Goal: Answer question/provide support

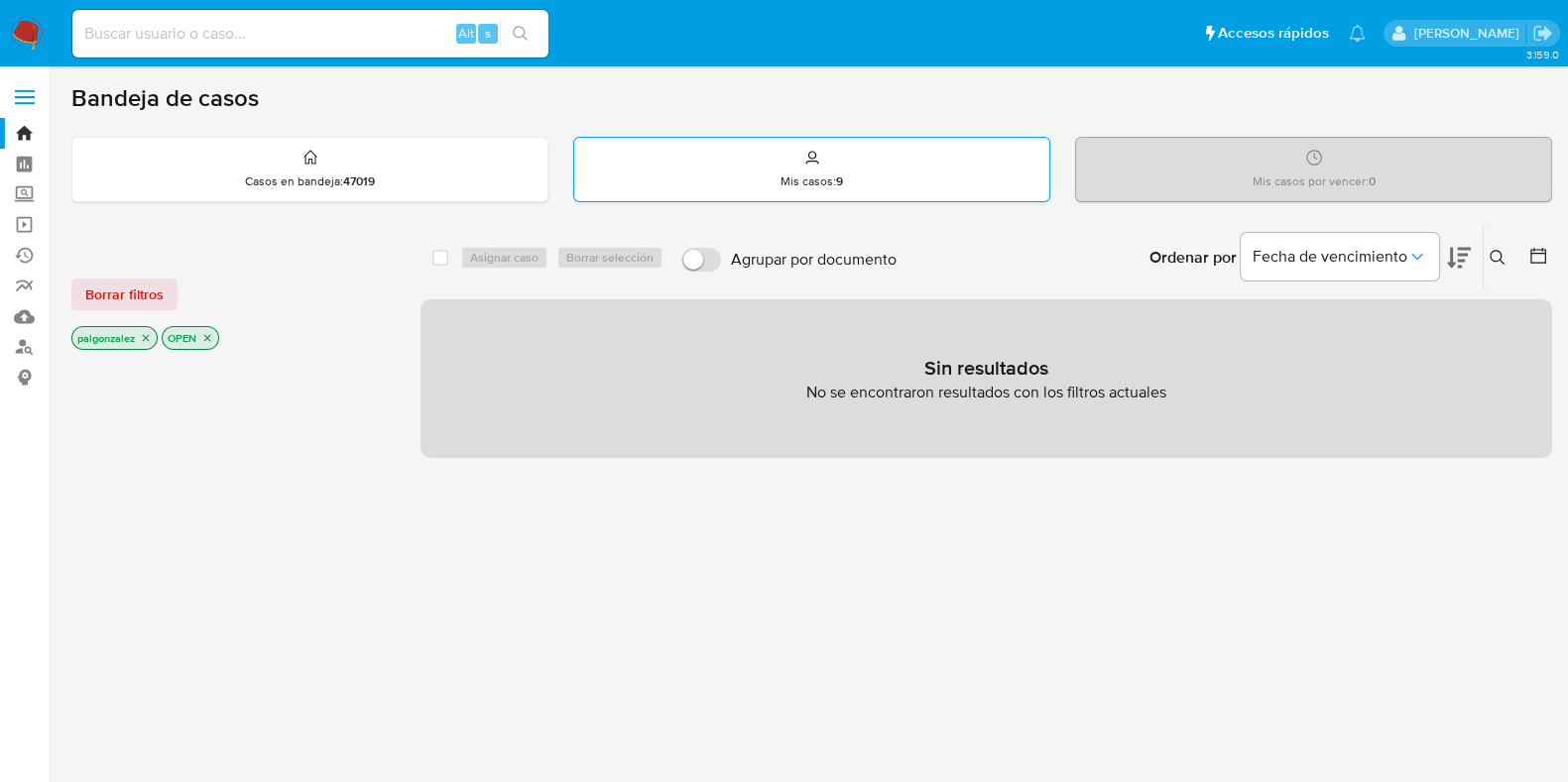
click at [880, 151] on div "Mis casos : 9" at bounding box center [812, 170] width 475 height 64
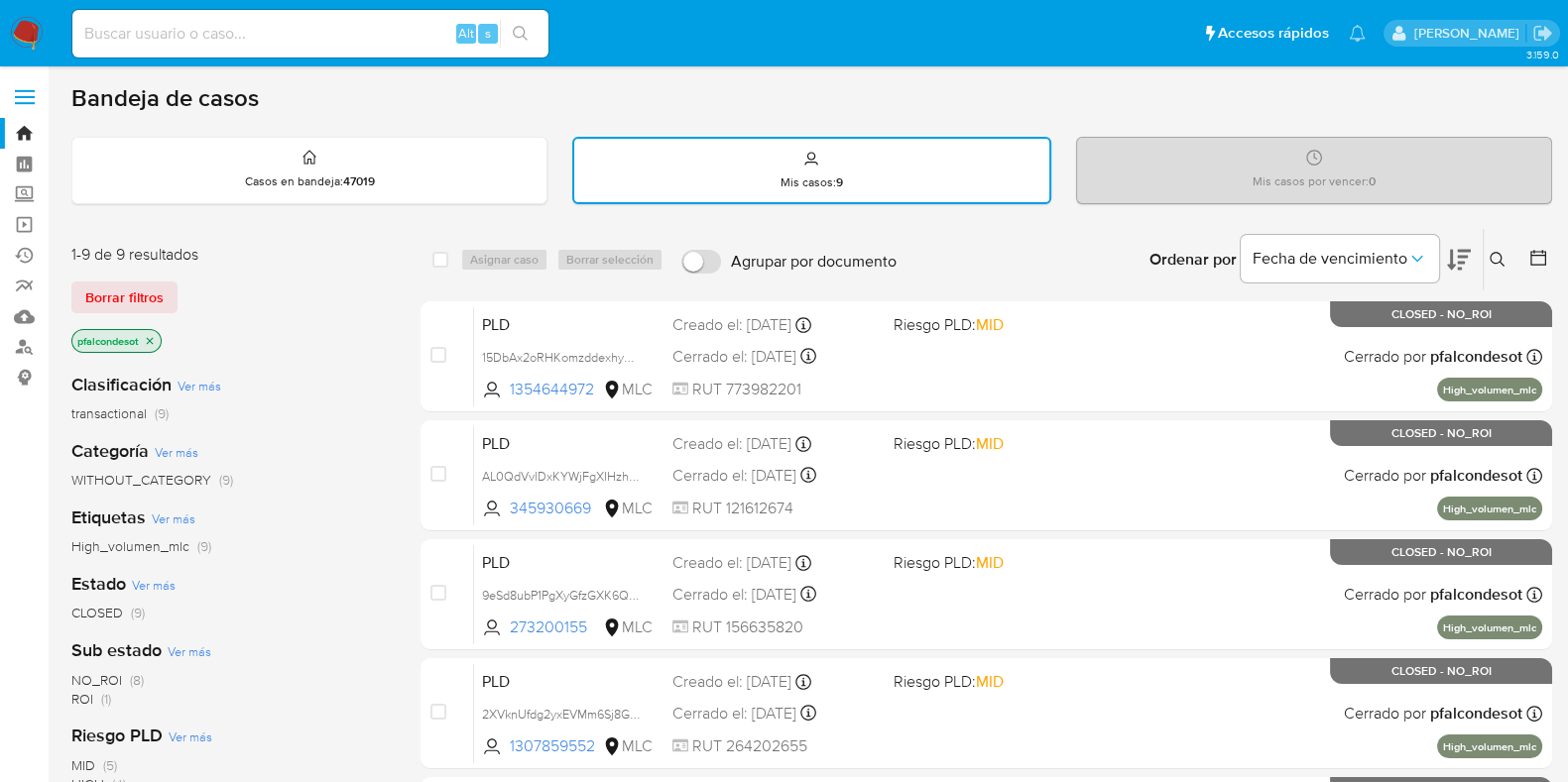
click at [160, 343] on p "pfalcondesot" at bounding box center [116, 342] width 88 height 22
click at [149, 344] on icon "close-filter" at bounding box center [150, 342] width 12 height 12
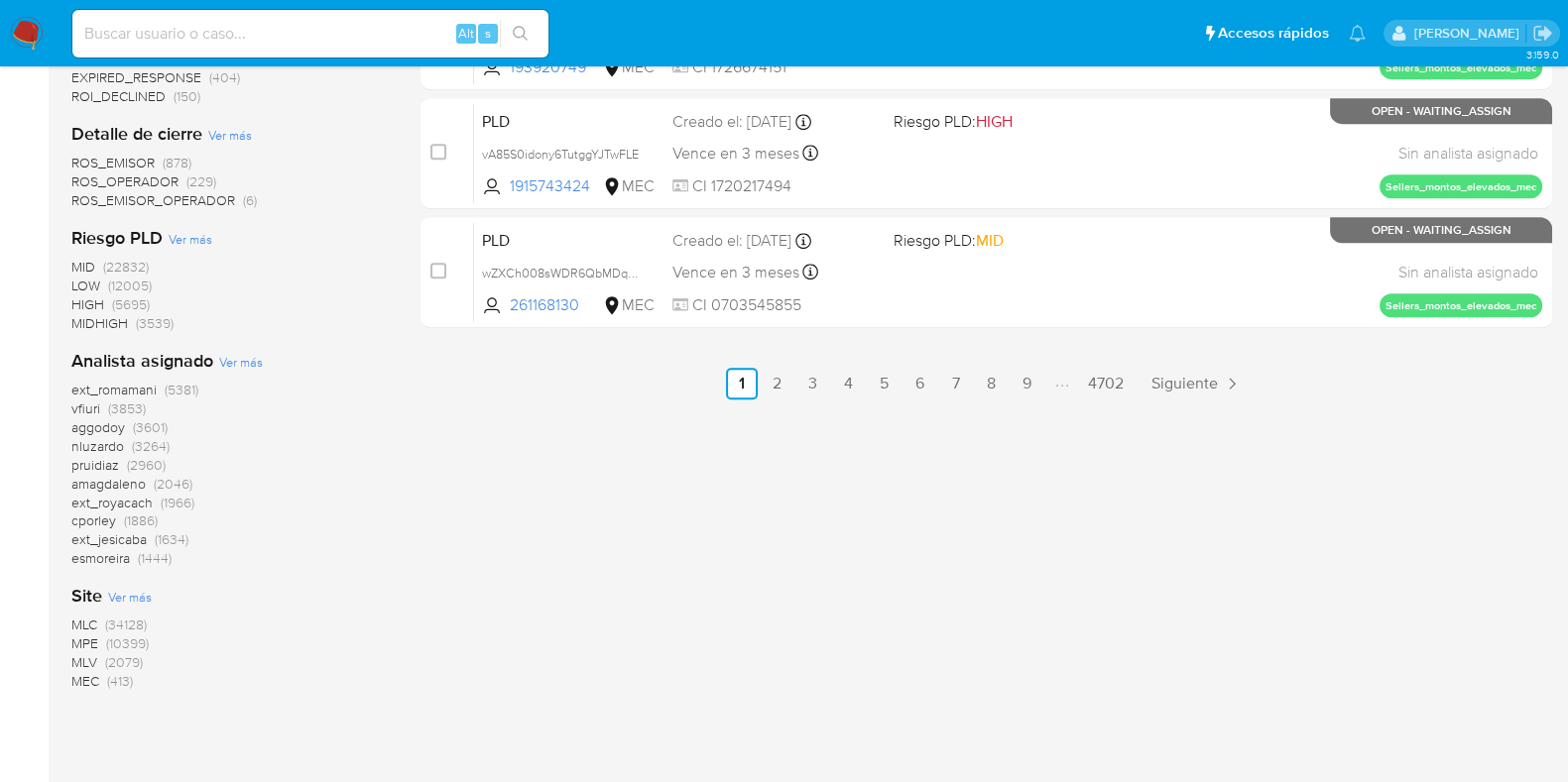
scroll to position [1240, 0]
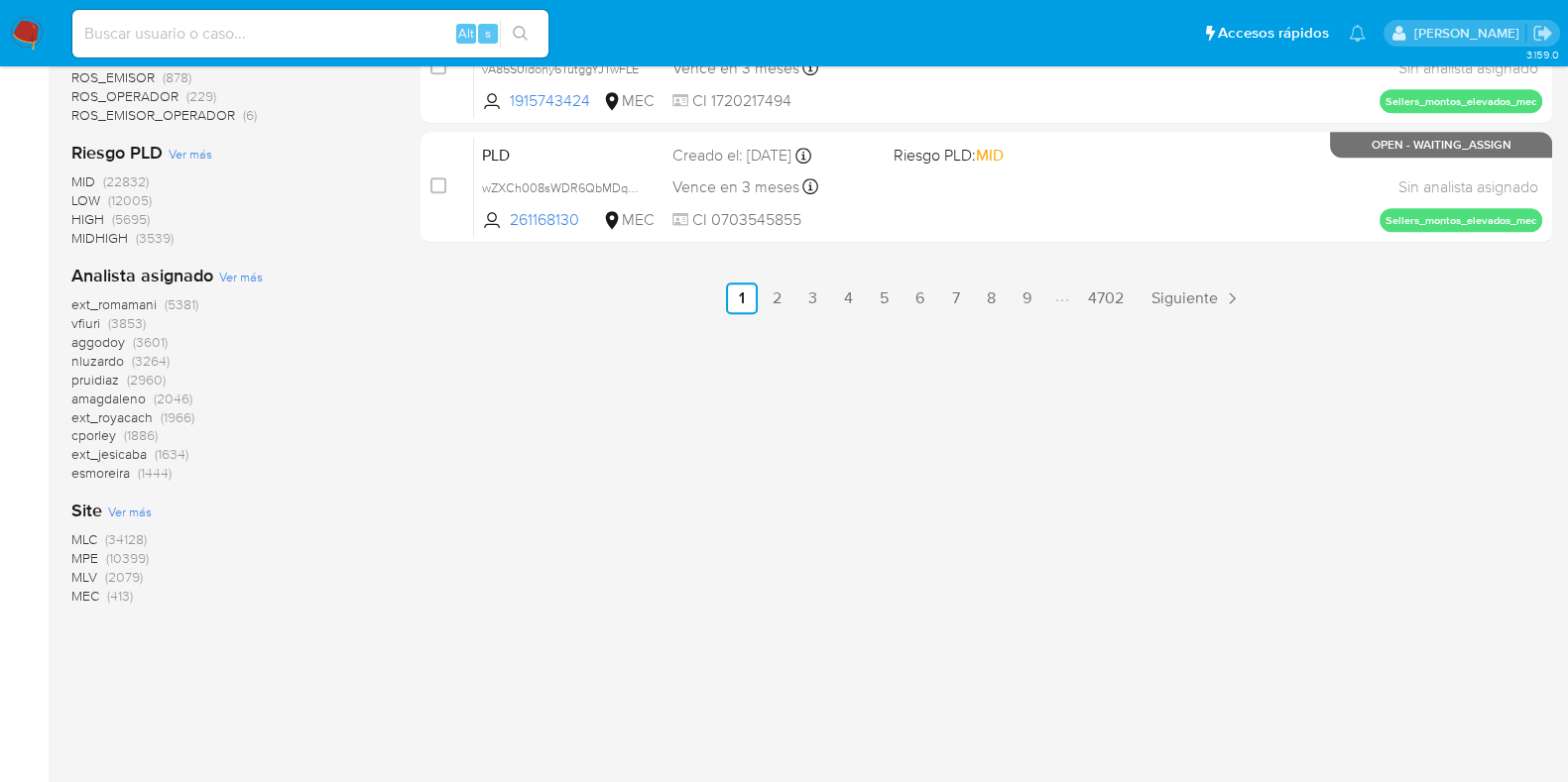
click at [78, 536] on span "MLC" at bounding box center [84, 539] width 26 height 20
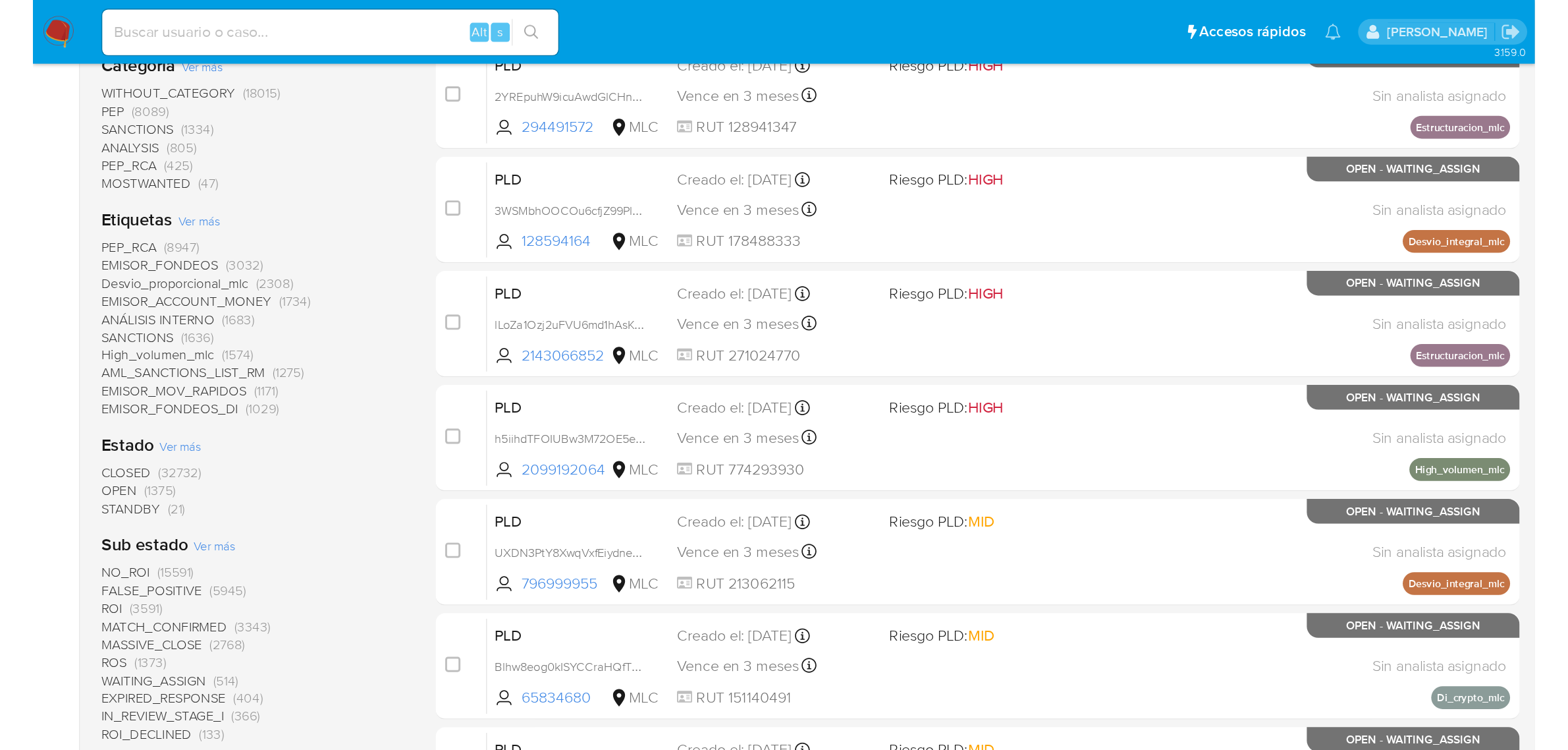
scroll to position [329, 0]
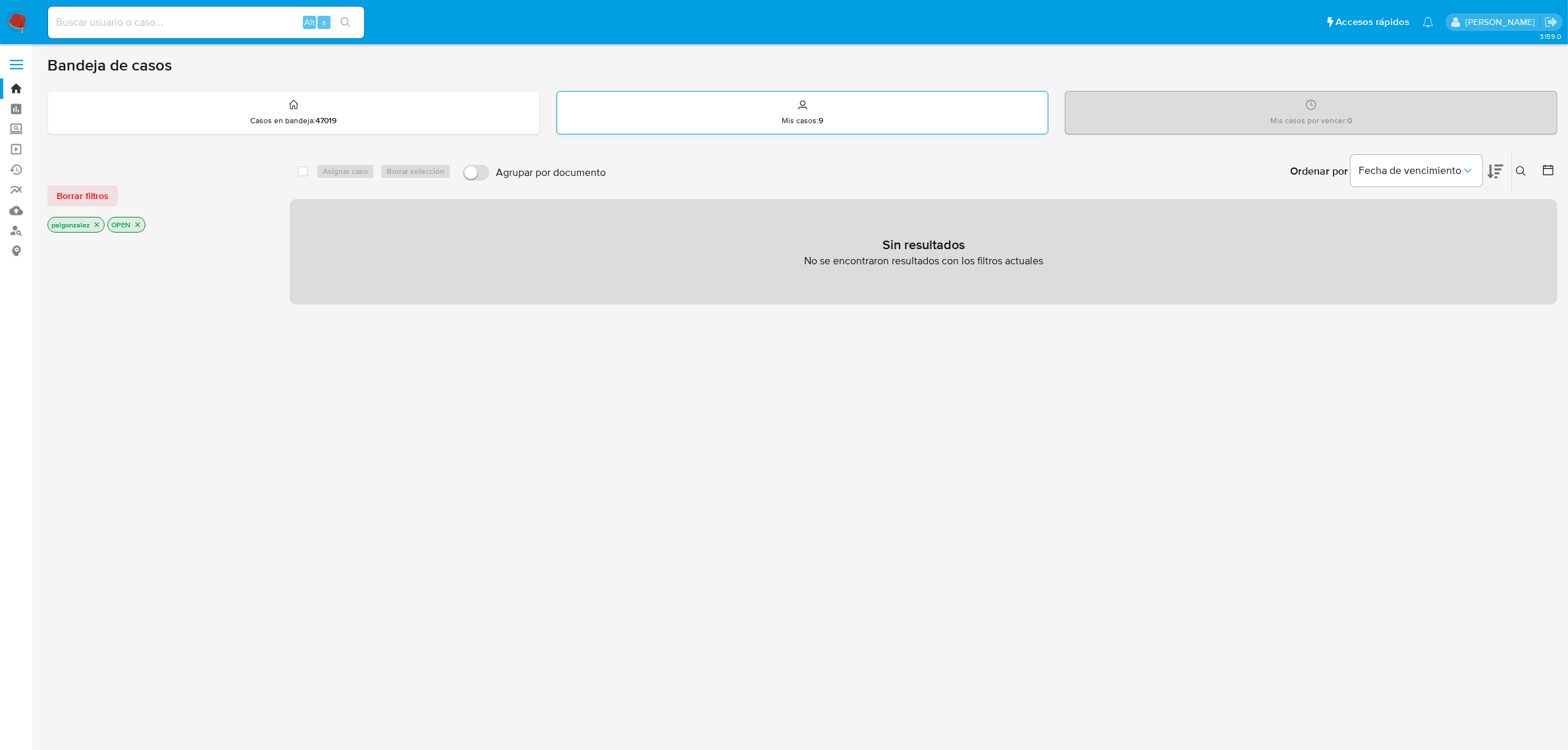
drag, startPoint x: 838, startPoint y: 114, endPoint x: 848, endPoint y: 127, distance: 16.4
click at [838, 117] on div "Mis casos : 9" at bounding box center [803, 113] width 491 height 42
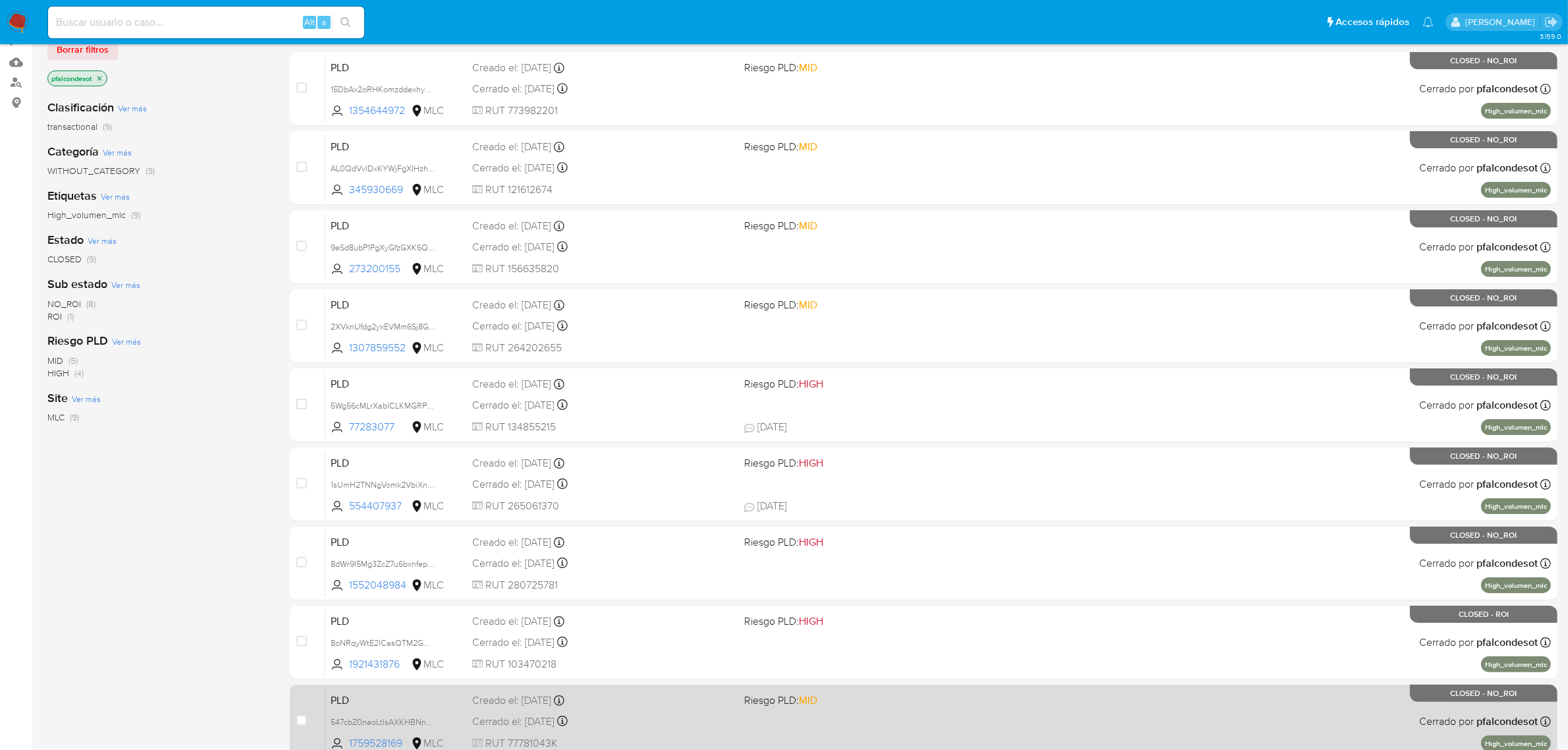
scroll to position [258, 0]
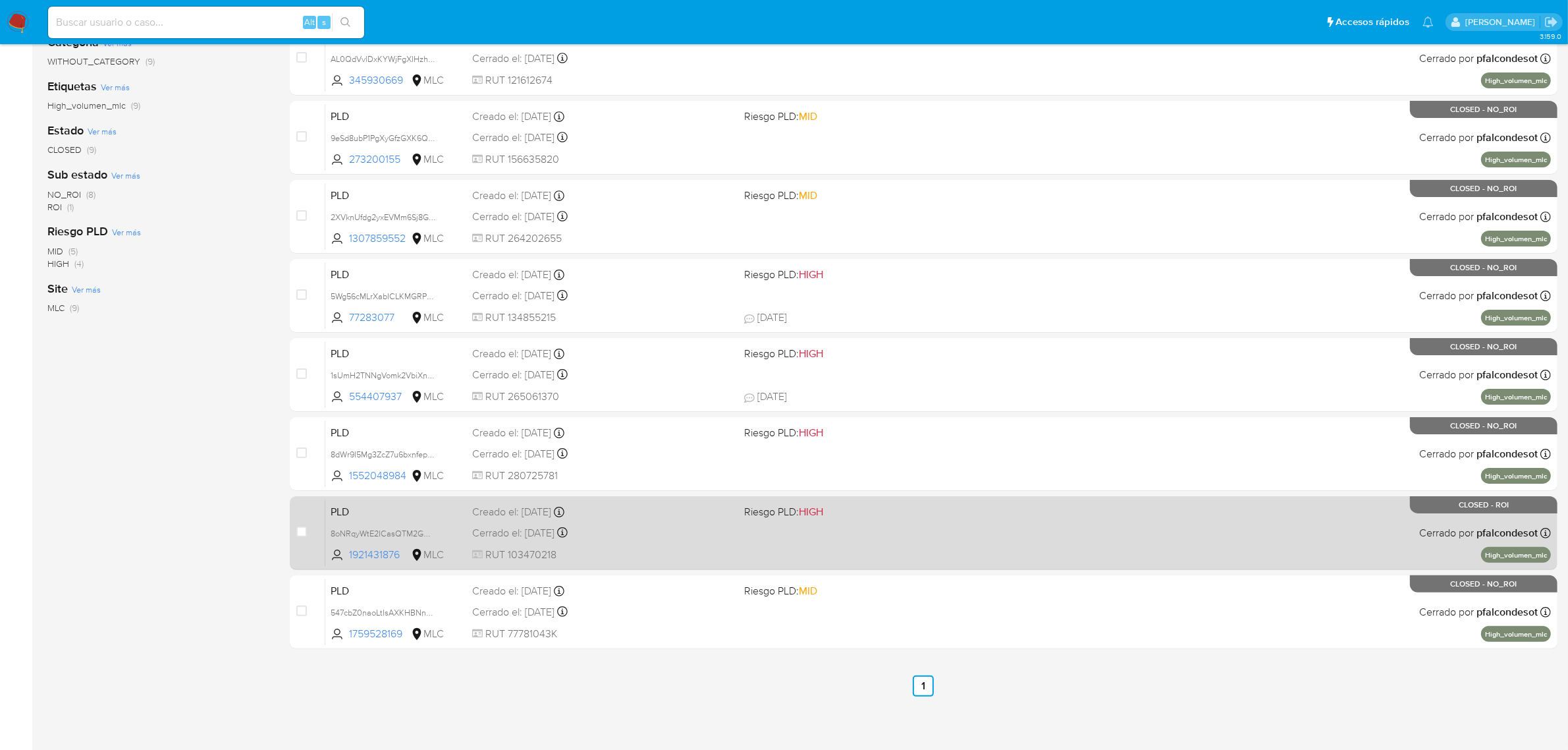
click at [820, 509] on span "HIGH" at bounding box center [811, 511] width 25 height 15
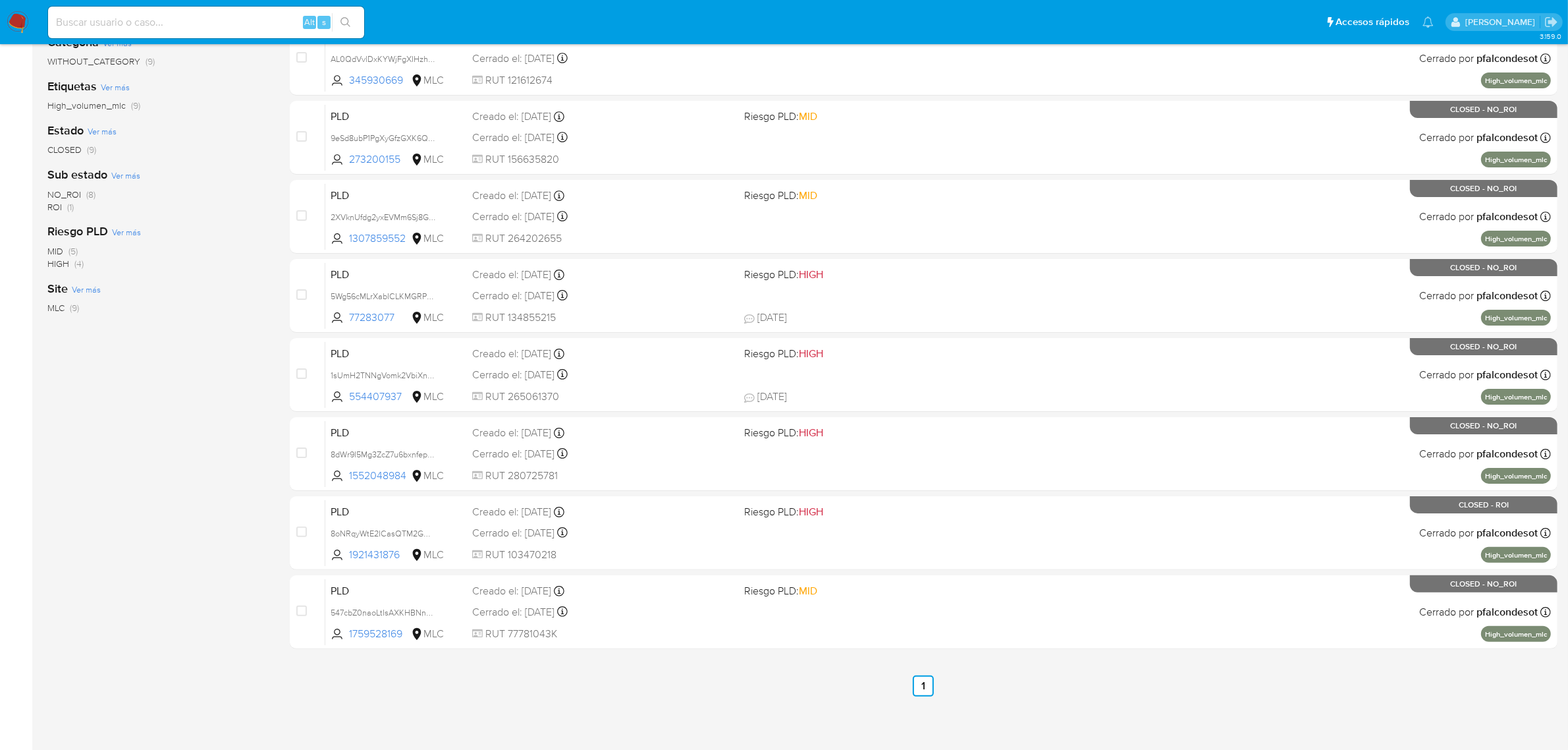
scroll to position [0, 0]
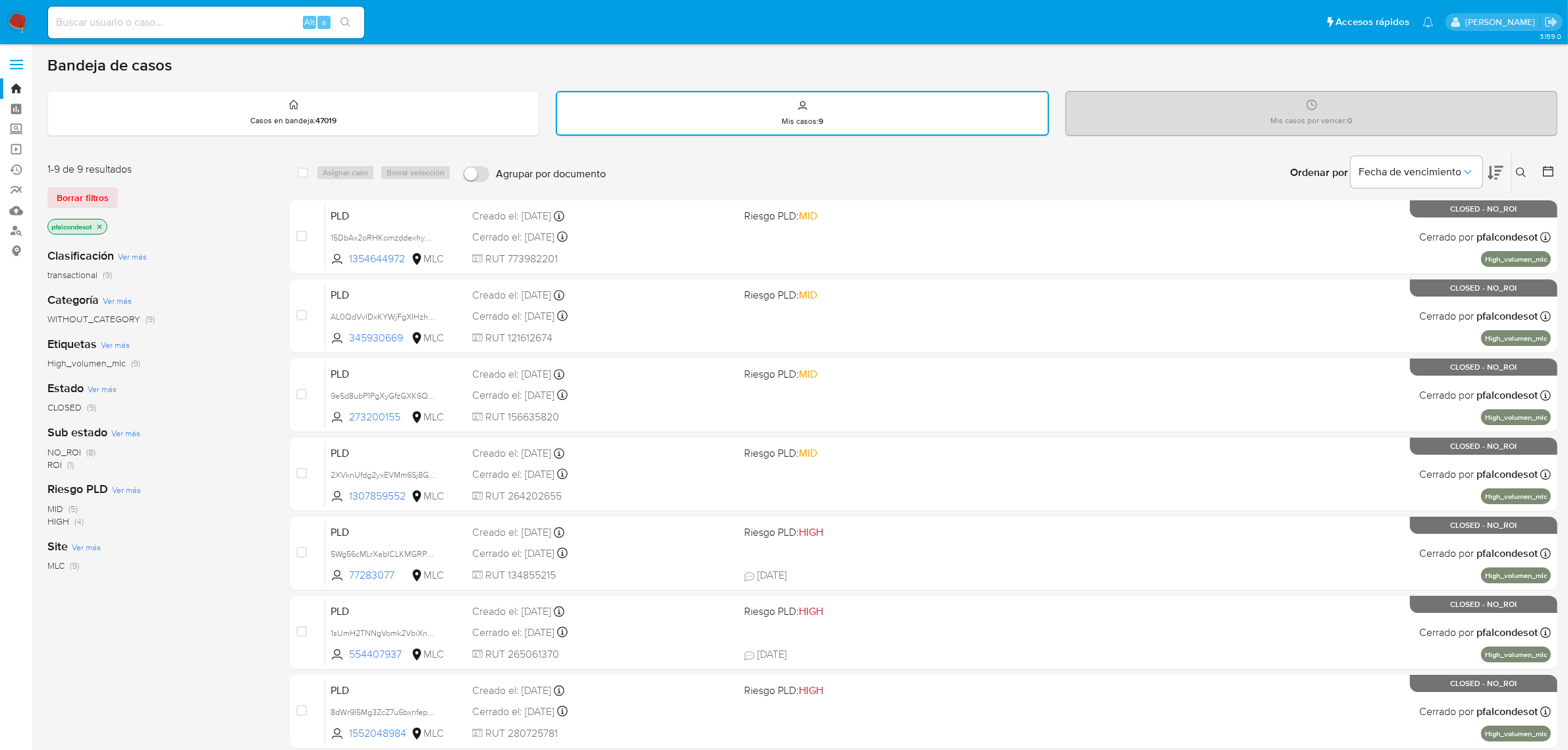
click at [103, 223] on icon "close-filter" at bounding box center [99, 227] width 8 height 8
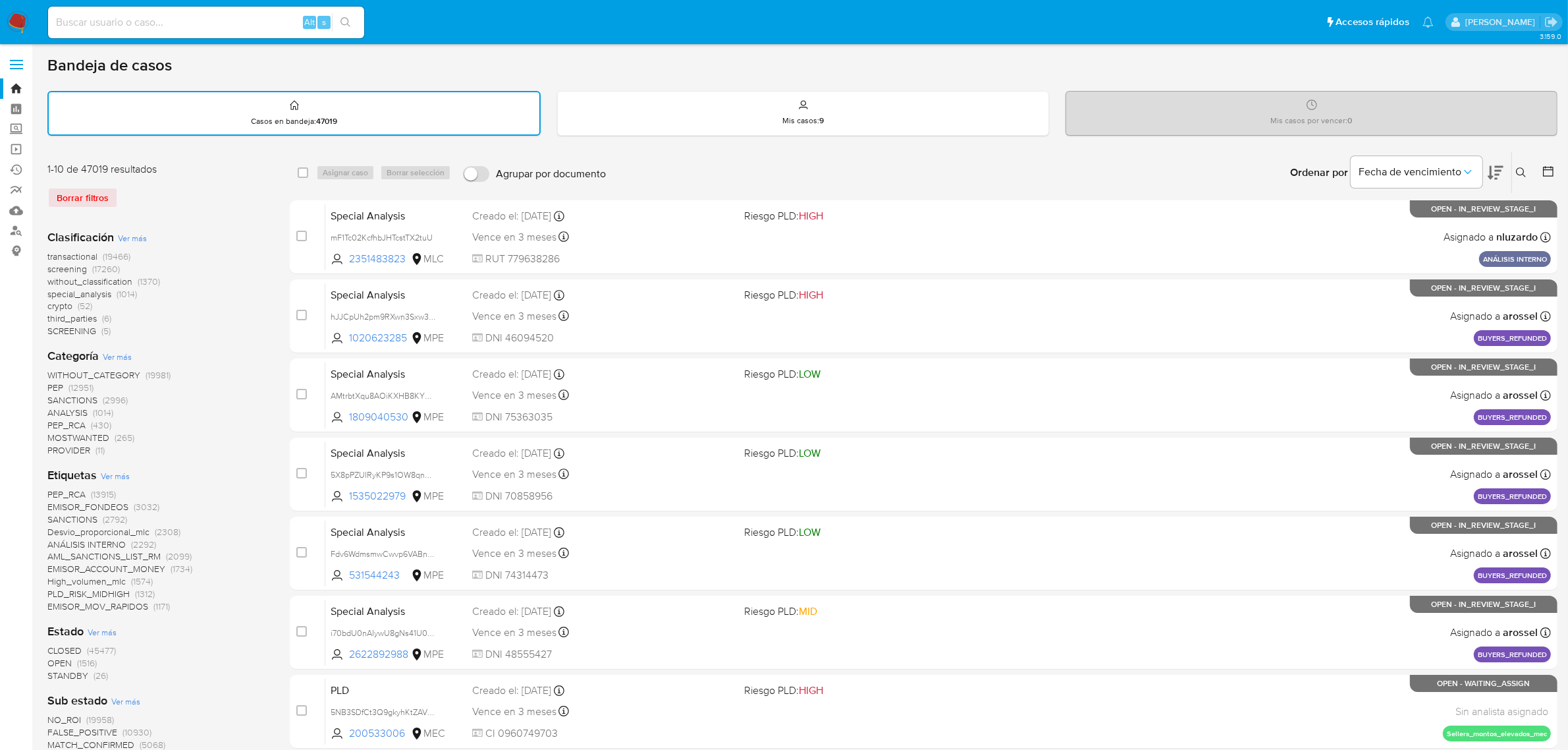
click at [60, 657] on span "OPEN" at bounding box center [59, 663] width 25 height 13
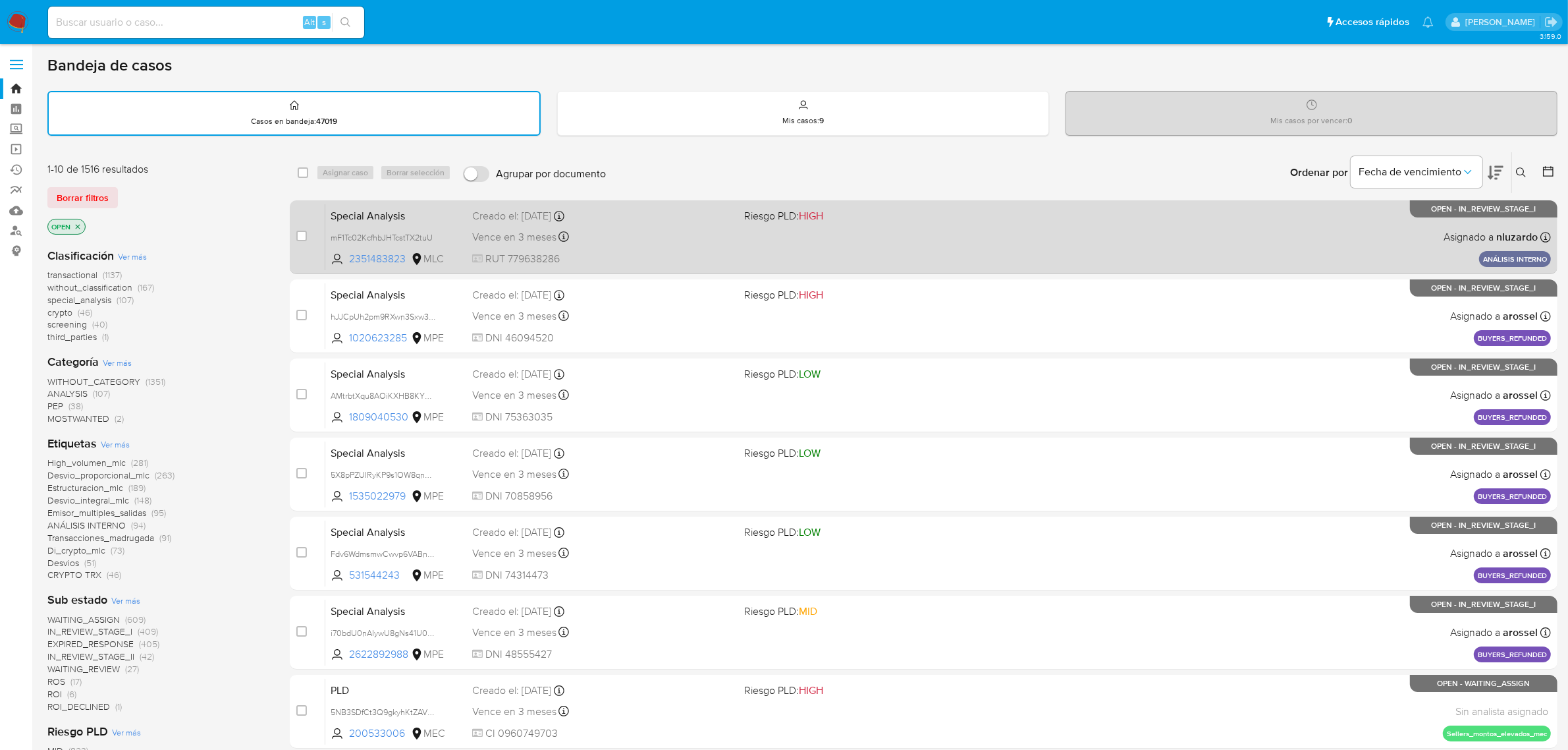
click at [923, 231] on div "Special Analysis mF1Tc02KcfhbJHTcstTX2tuU 2351483823 MLC Riesgo PLD: HIGH Cread…" at bounding box center [938, 237] width 1226 height 66
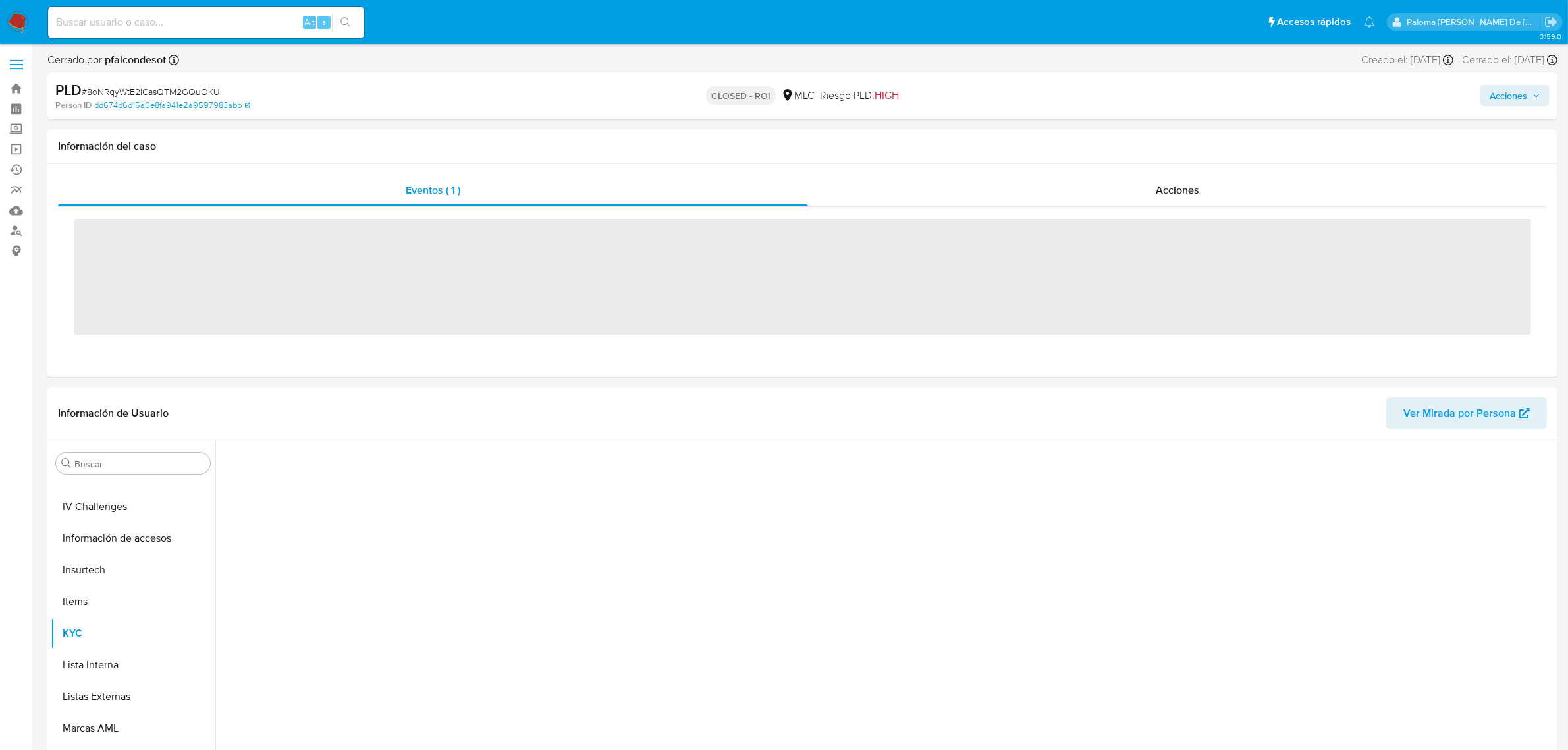
scroll to position [556, 0]
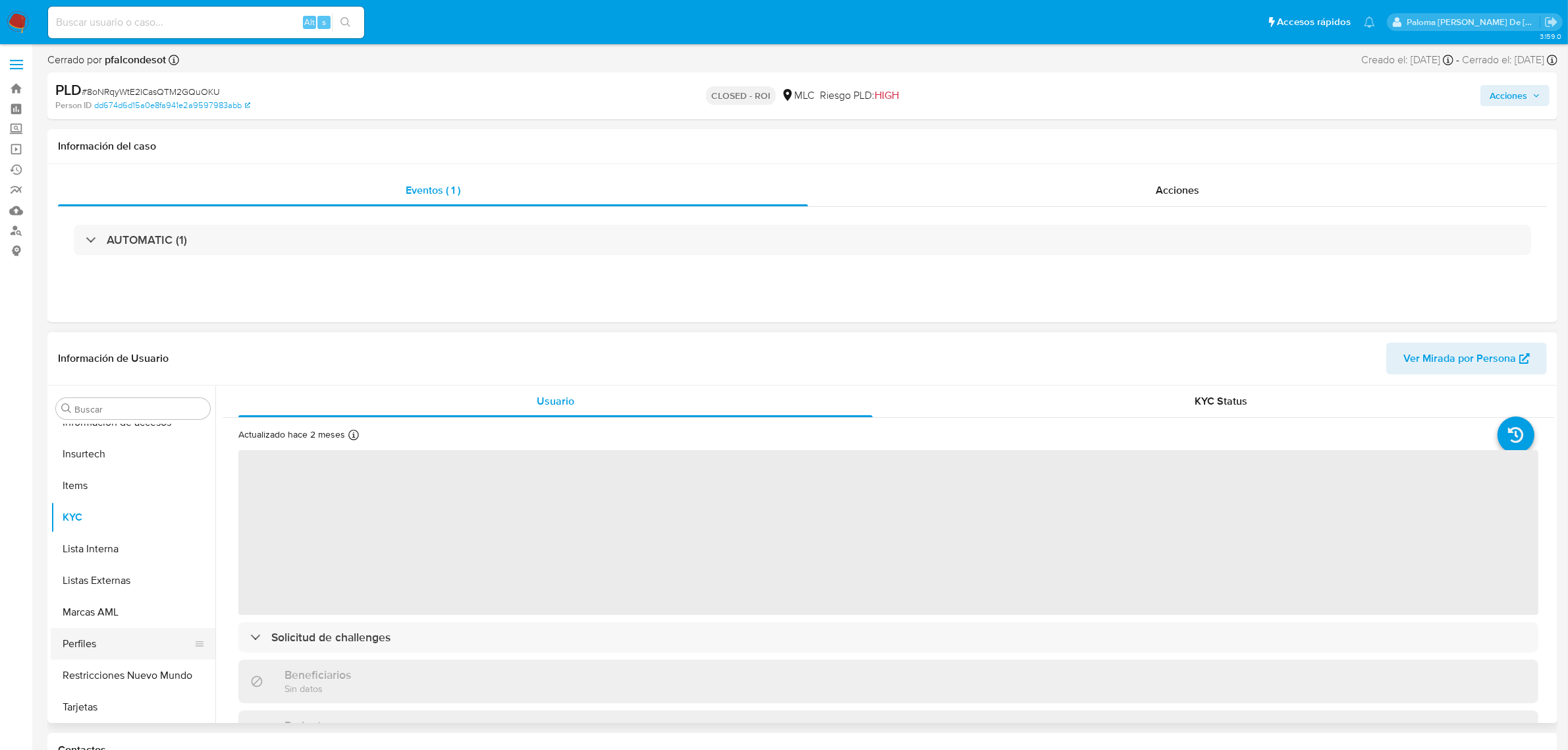
select select "10"
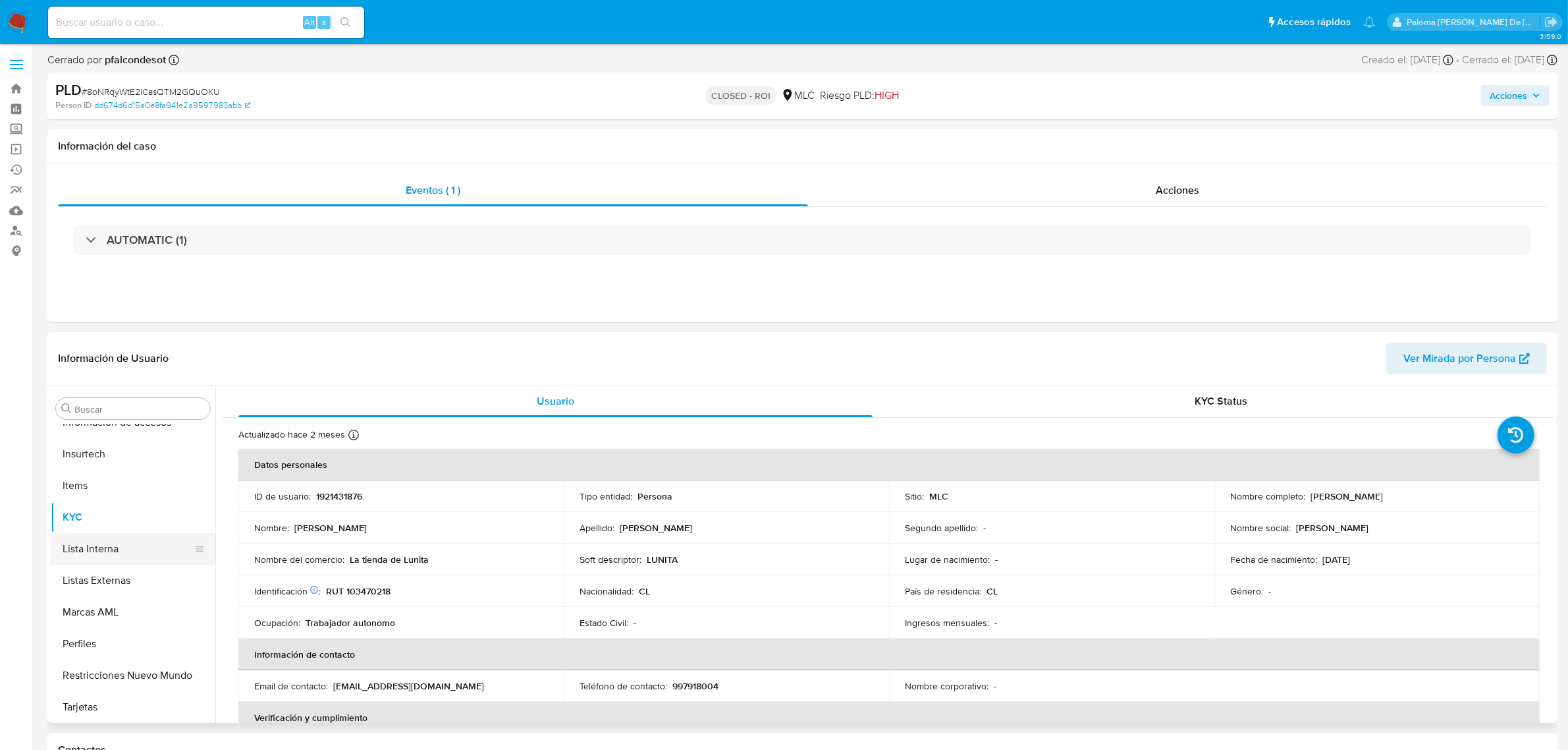
click at [98, 538] on button "Lista Interna" at bounding box center [127, 549] width 154 height 32
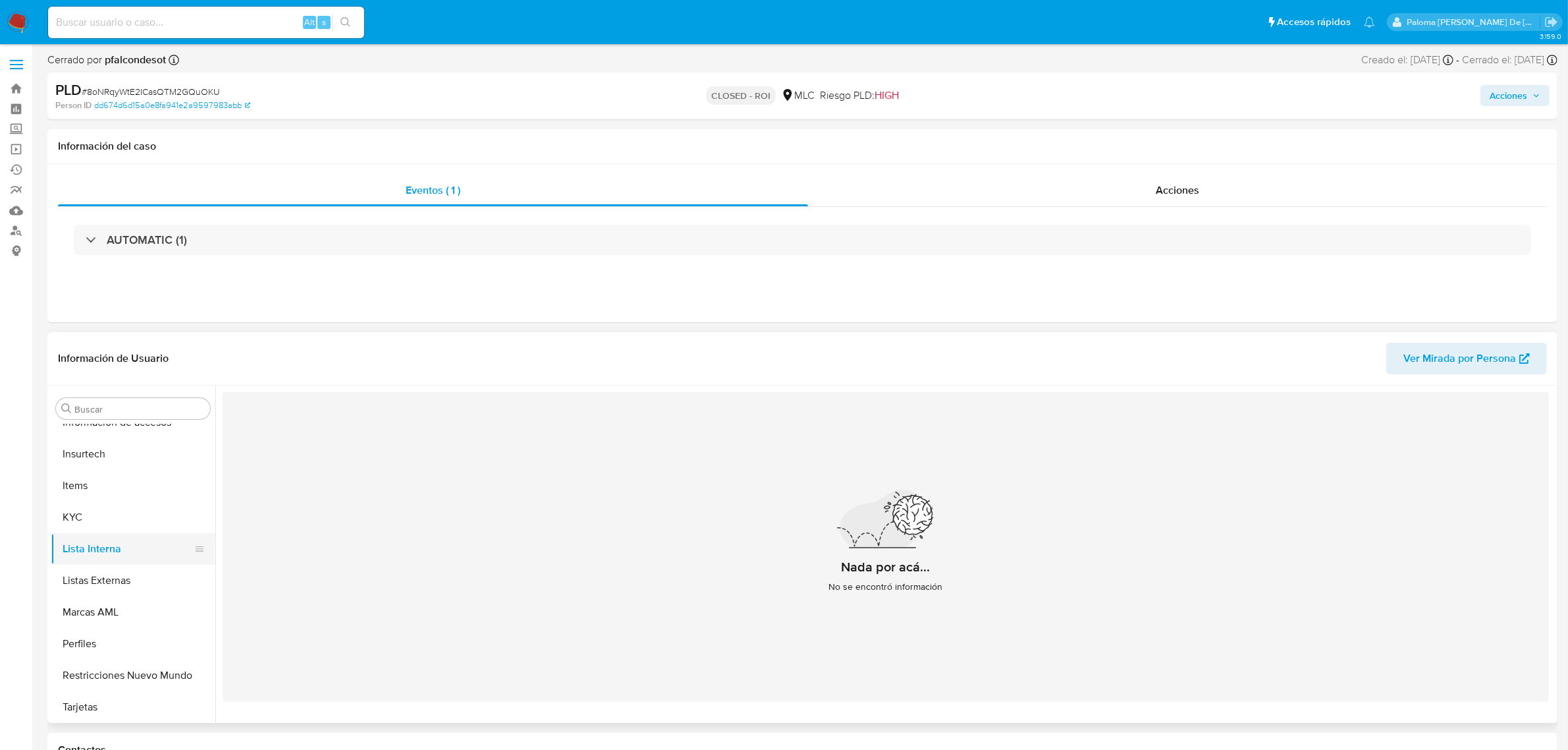
click at [115, 554] on button "Lista Interna" at bounding box center [127, 549] width 154 height 32
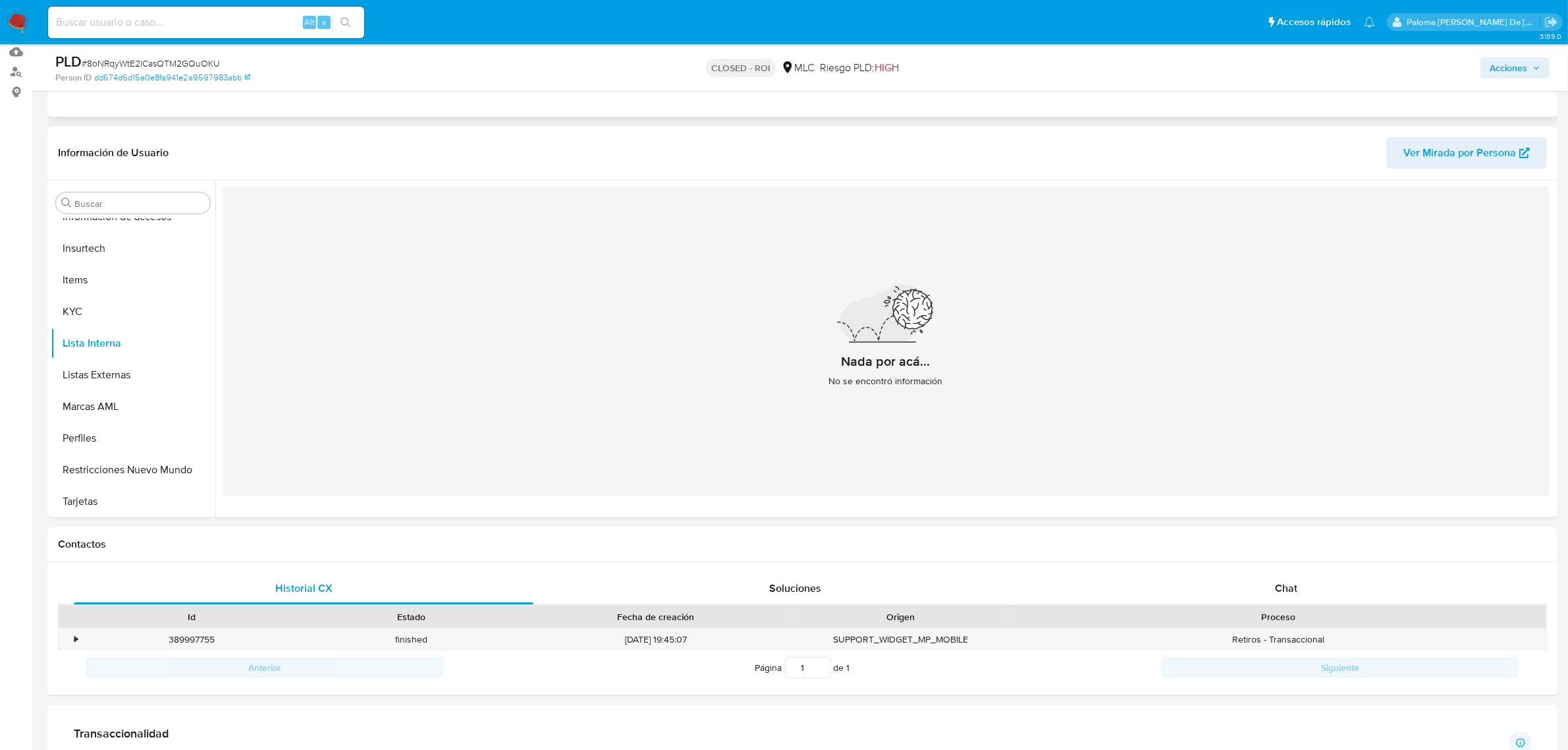
scroll to position [0, 0]
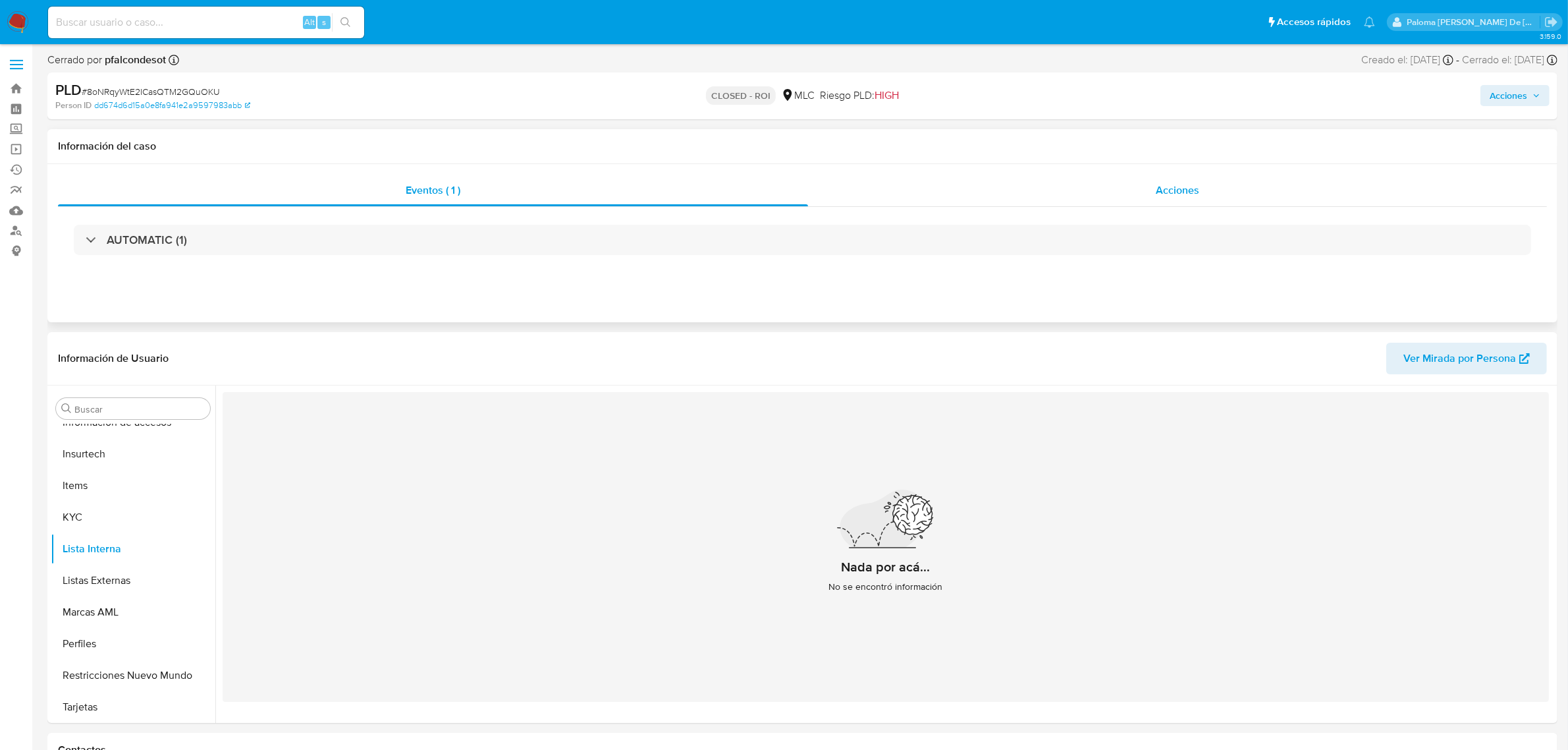
drag, startPoint x: 1186, startPoint y: 187, endPoint x: 1138, endPoint y: 194, distance: 48.5
click at [1186, 183] on span "Acciones" at bounding box center [1177, 190] width 44 height 15
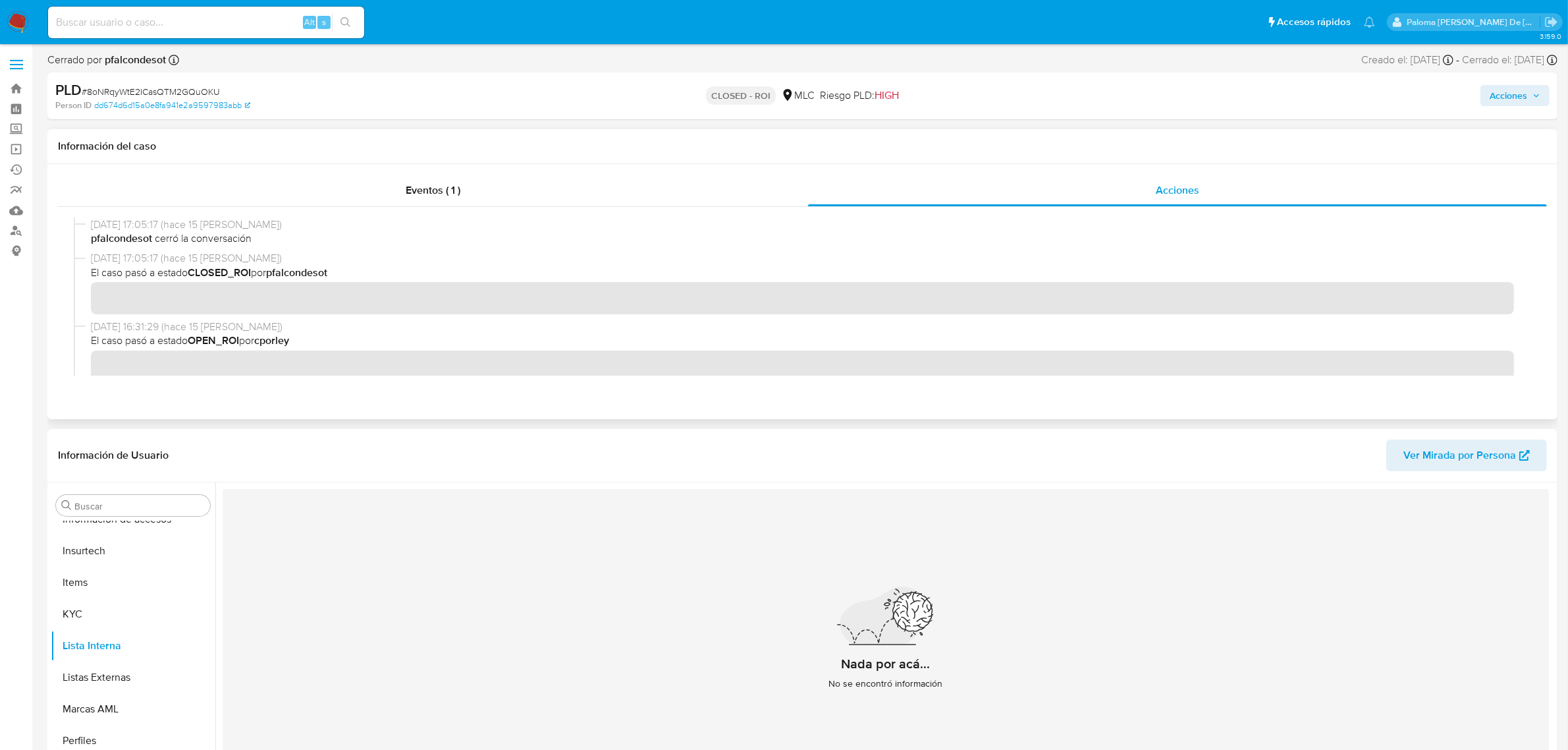
click at [538, 325] on div "01/09/2025 17:05:17 (hace 15 días) pfalcondesot cerró la conversación 01/09/202…" at bounding box center [802, 297] width 1457 height 158
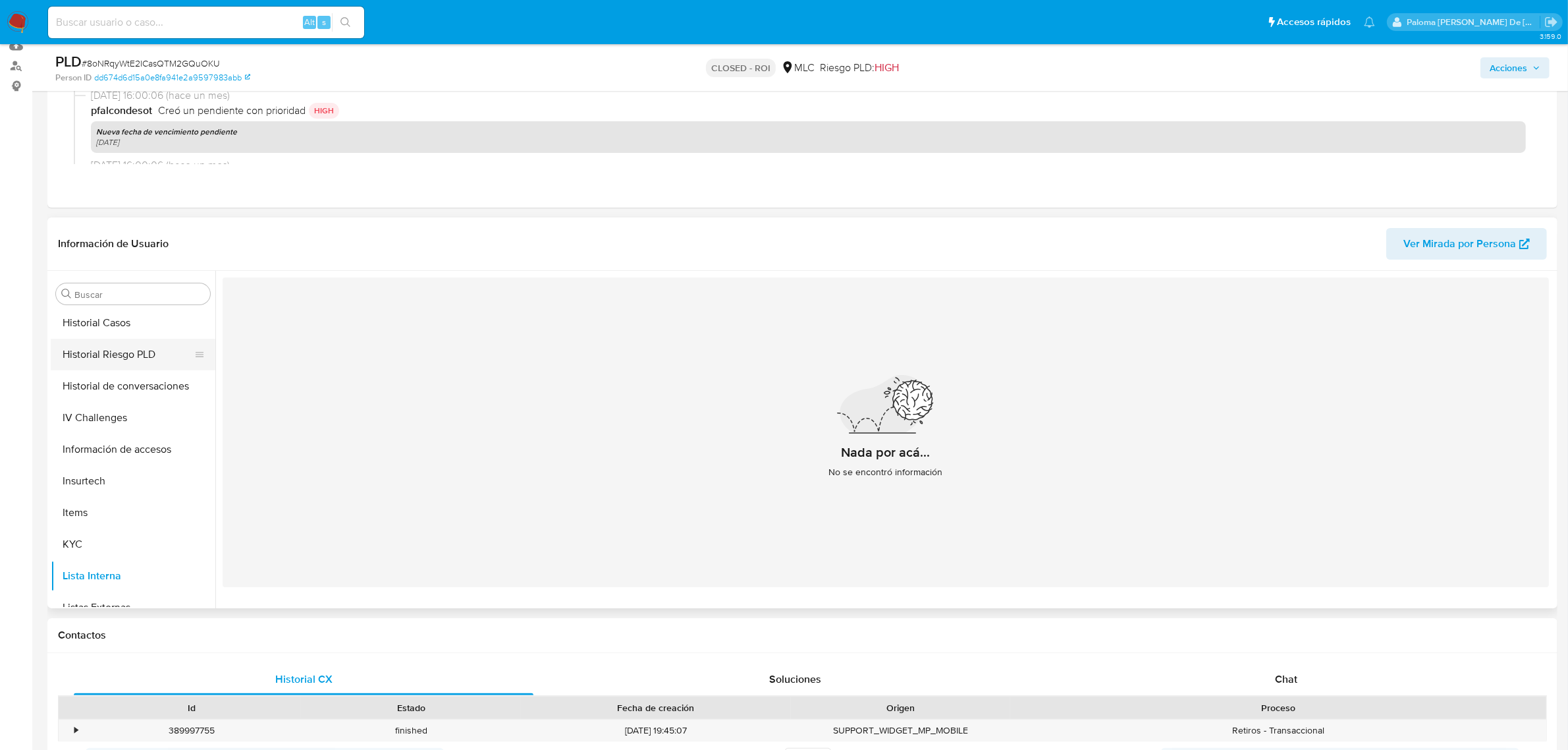
scroll to position [309, 0]
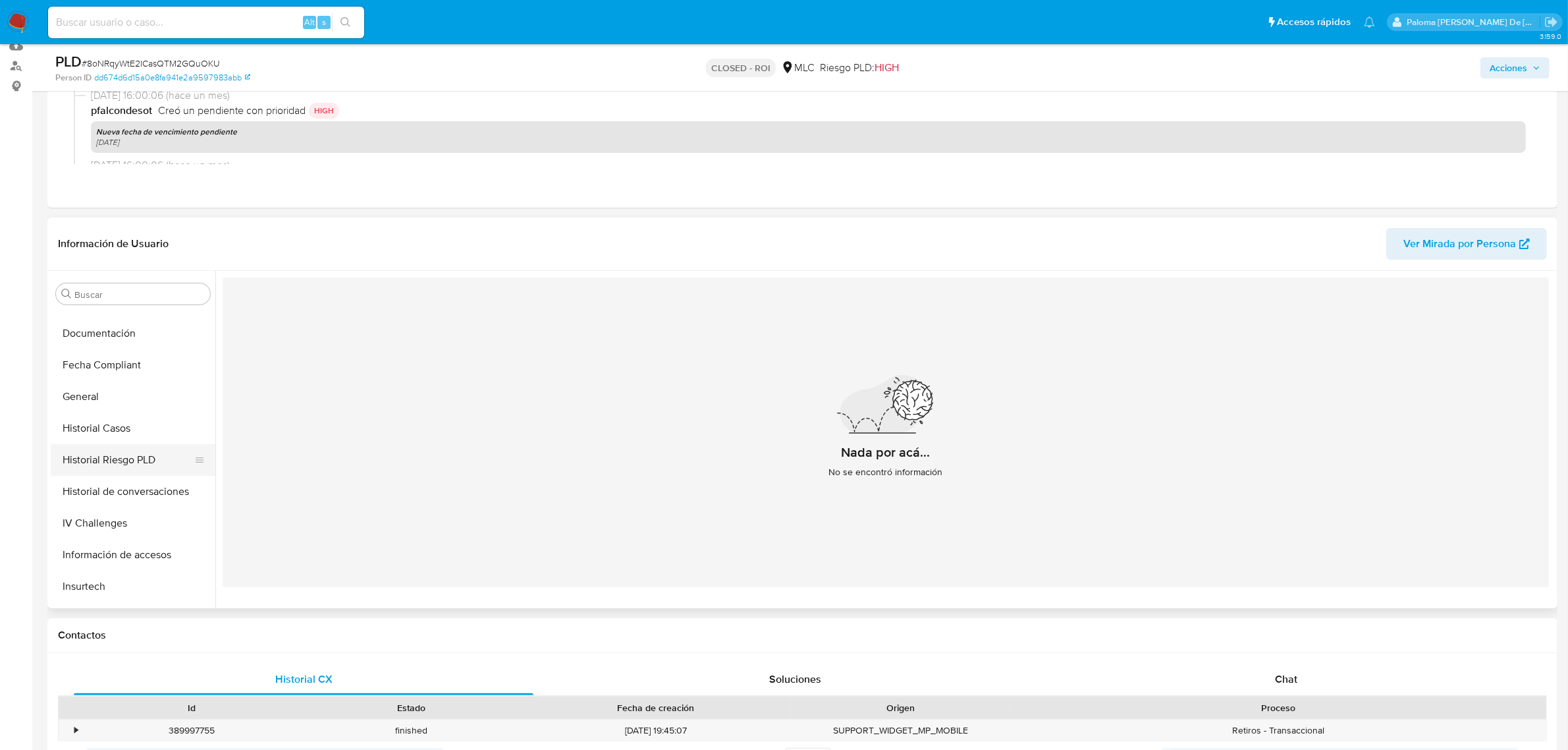
click at [127, 458] on button "Historial Riesgo PLD" at bounding box center [127, 460] width 154 height 32
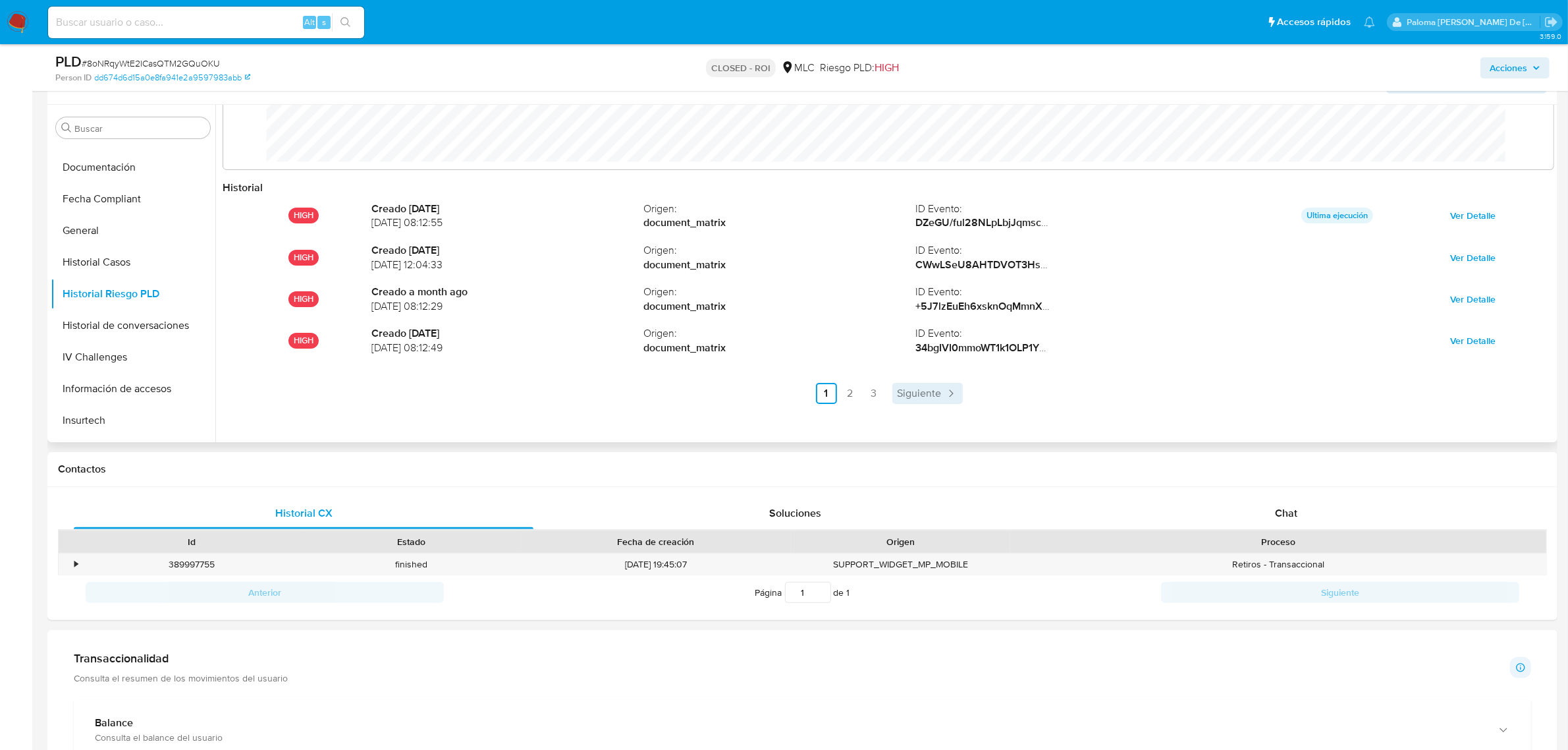
scroll to position [329, 0]
click at [924, 391] on span "Siguiente" at bounding box center [919, 395] width 44 height 11
click at [860, 392] on link "1" at bounding box center [862, 395] width 21 height 21
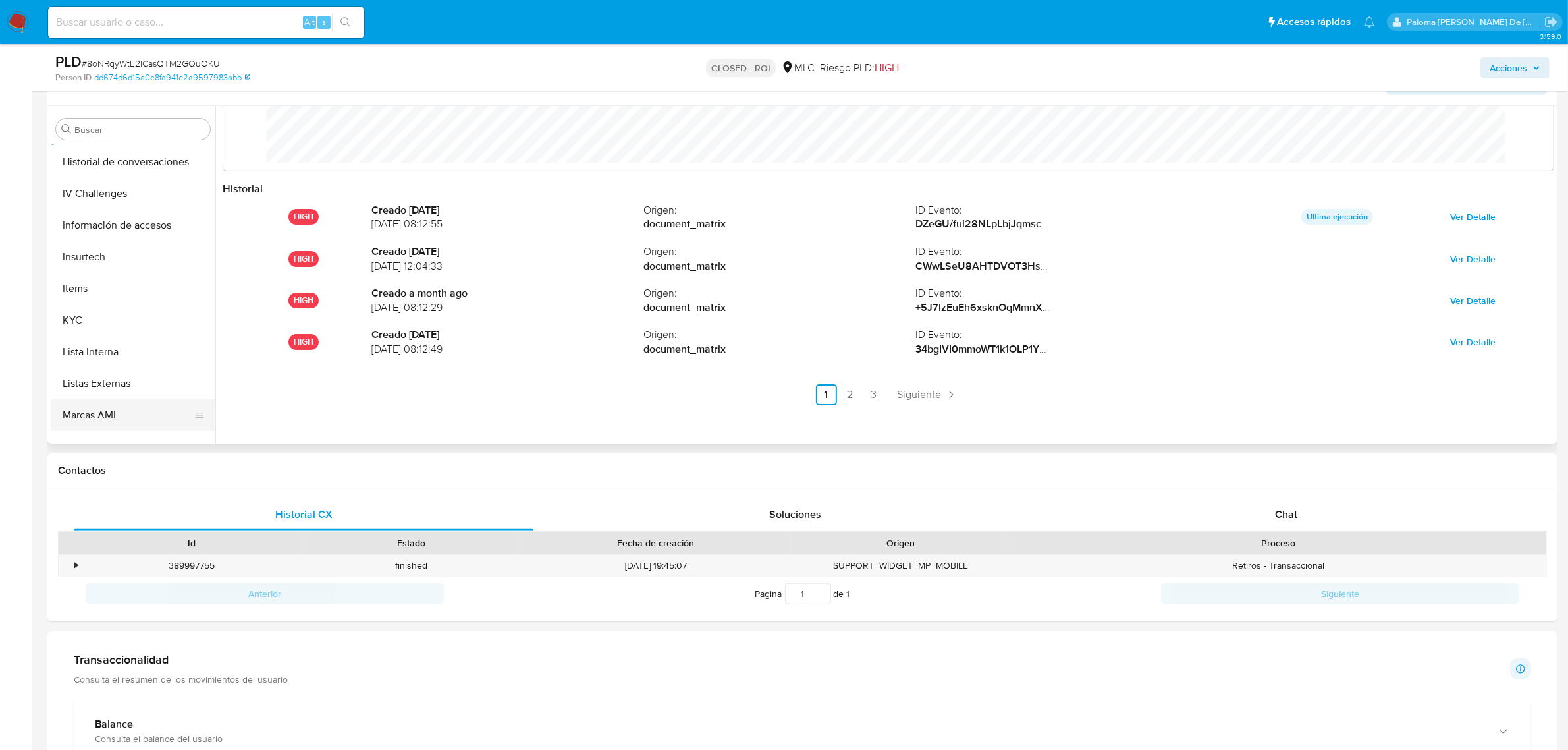
scroll to position [556, 0]
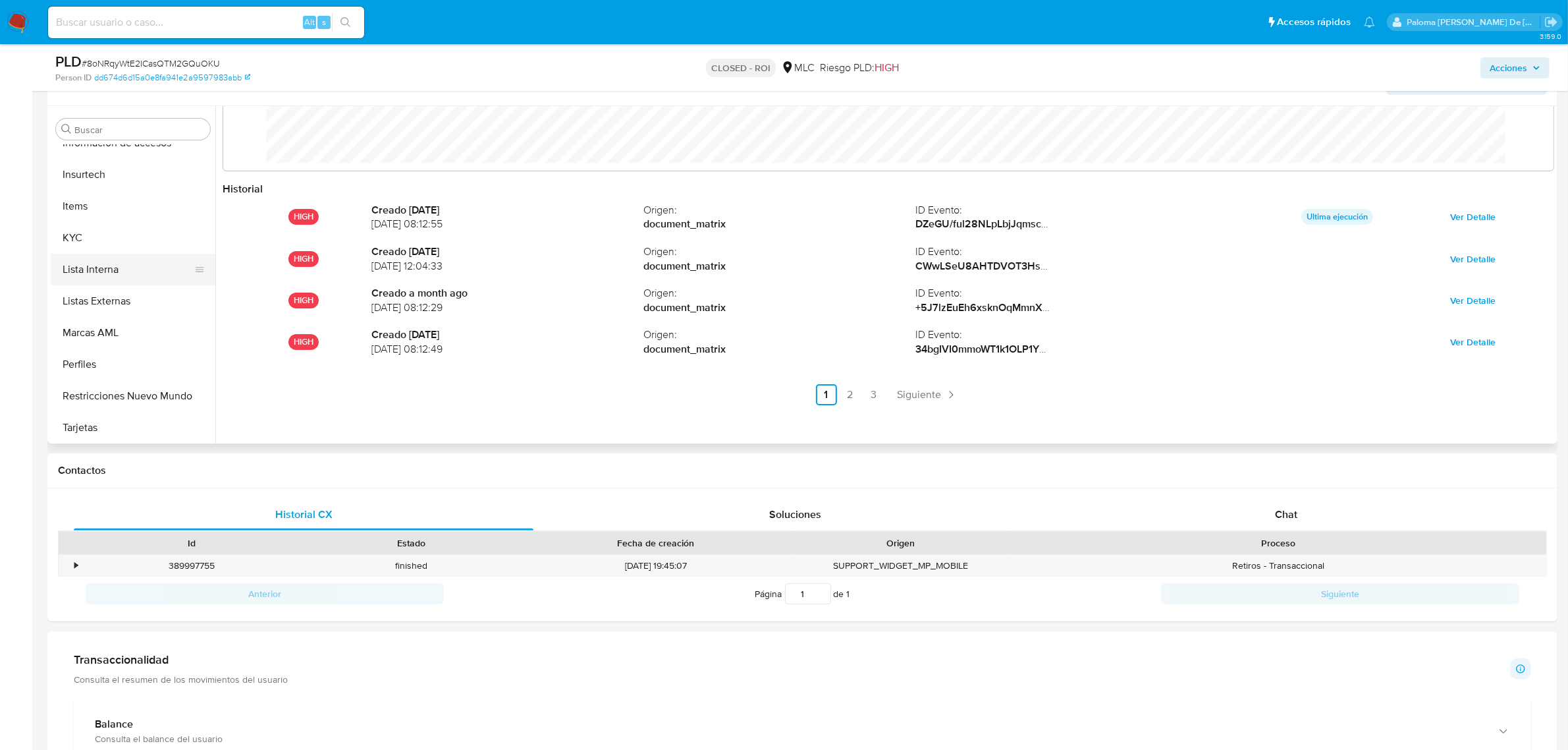
click at [109, 271] on button "Lista Interna" at bounding box center [127, 269] width 154 height 32
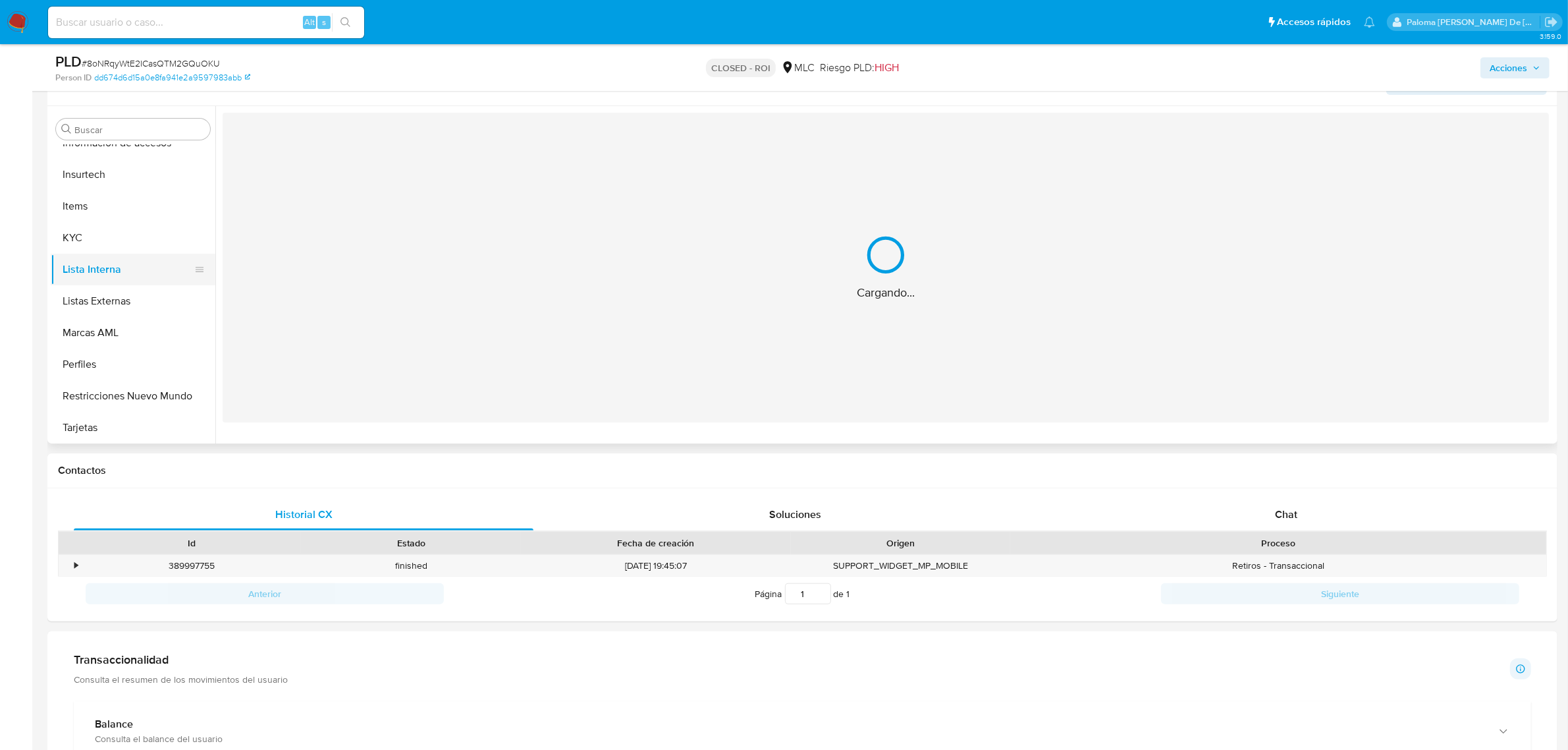
scroll to position [0, 0]
drag, startPoint x: 884, startPoint y: 281, endPoint x: 828, endPoint y: 245, distance: 66.6
click at [873, 274] on div "Nada por acá... No se encontró información" at bounding box center [885, 267] width 1326 height 310
click at [1518, 66] on span "Acciones" at bounding box center [1508, 68] width 38 height 21
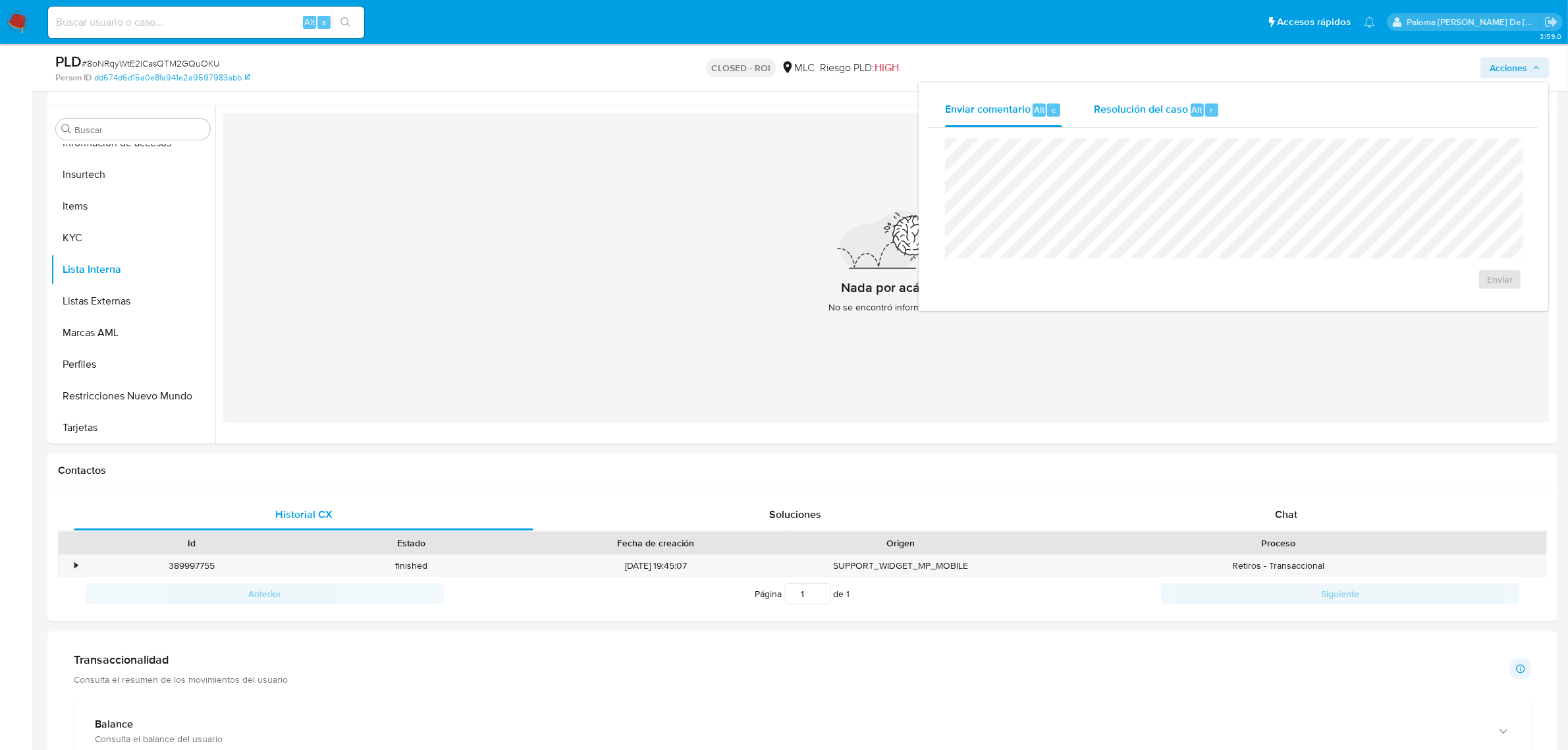
drag, startPoint x: 1141, startPoint y: 108, endPoint x: 1149, endPoint y: 109, distance: 8.1
click at [1141, 106] on span "Resolución del caso" at bounding box center [1141, 109] width 94 height 15
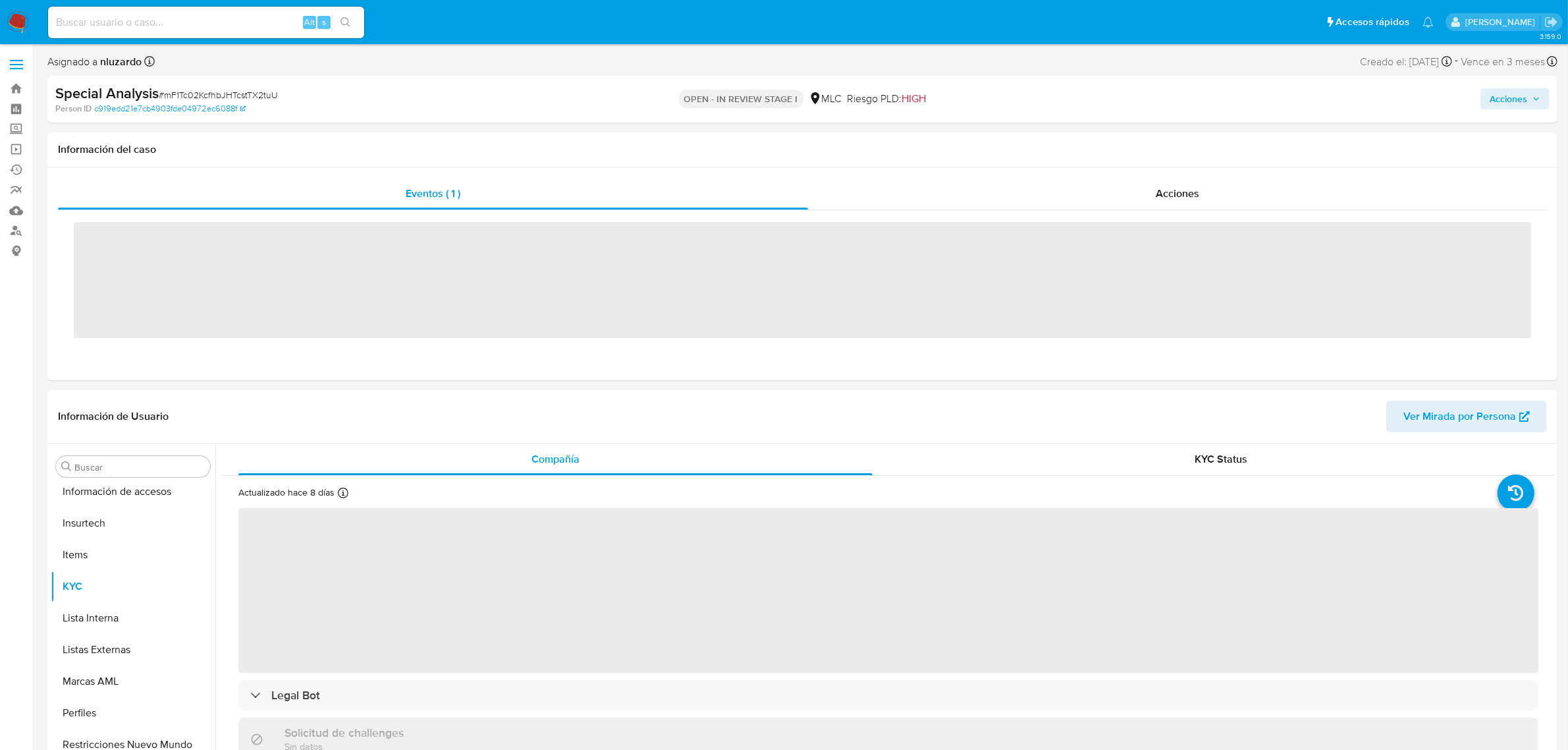
scroll to position [556, 0]
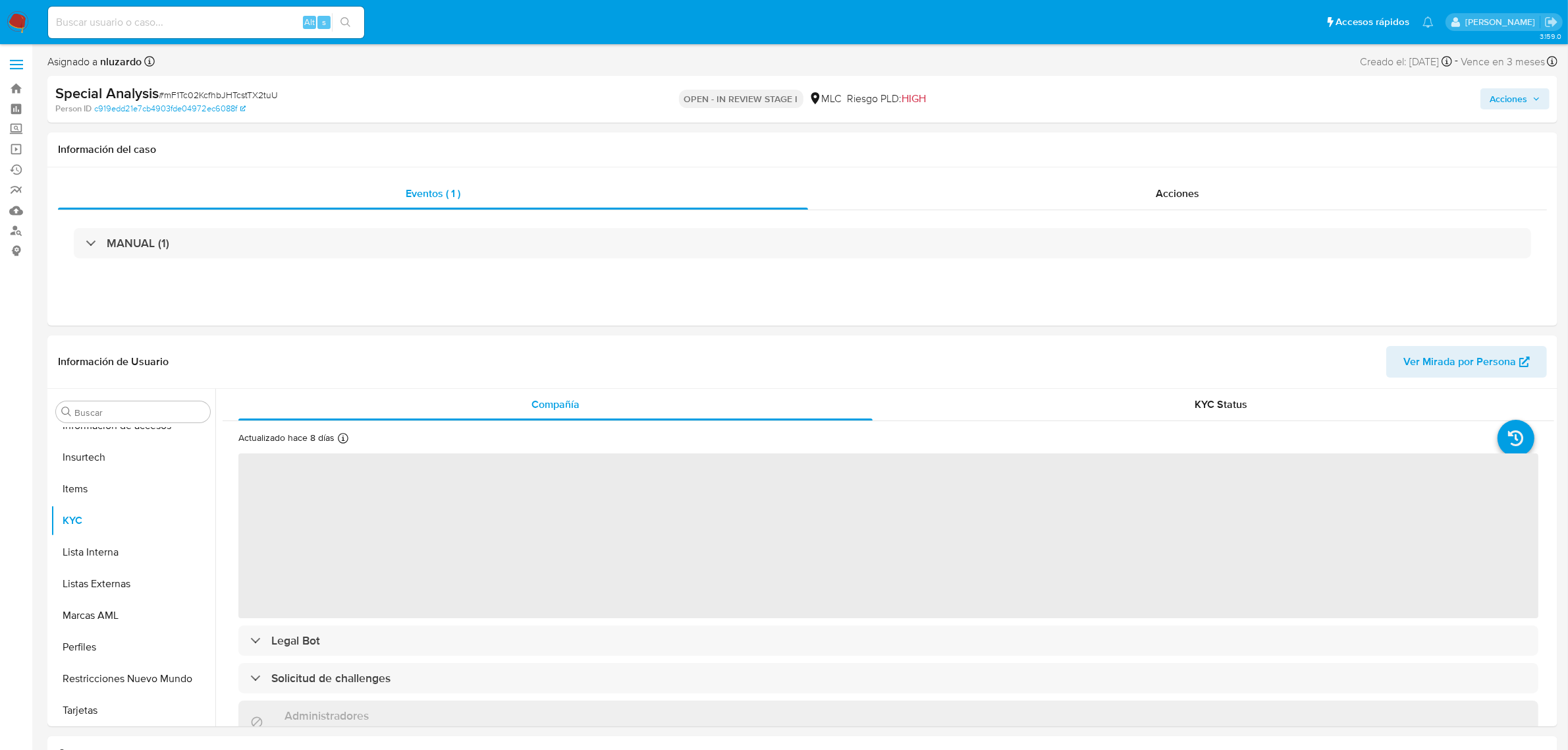
click at [1522, 98] on span "Acciones" at bounding box center [1508, 99] width 38 height 21
select select "10"
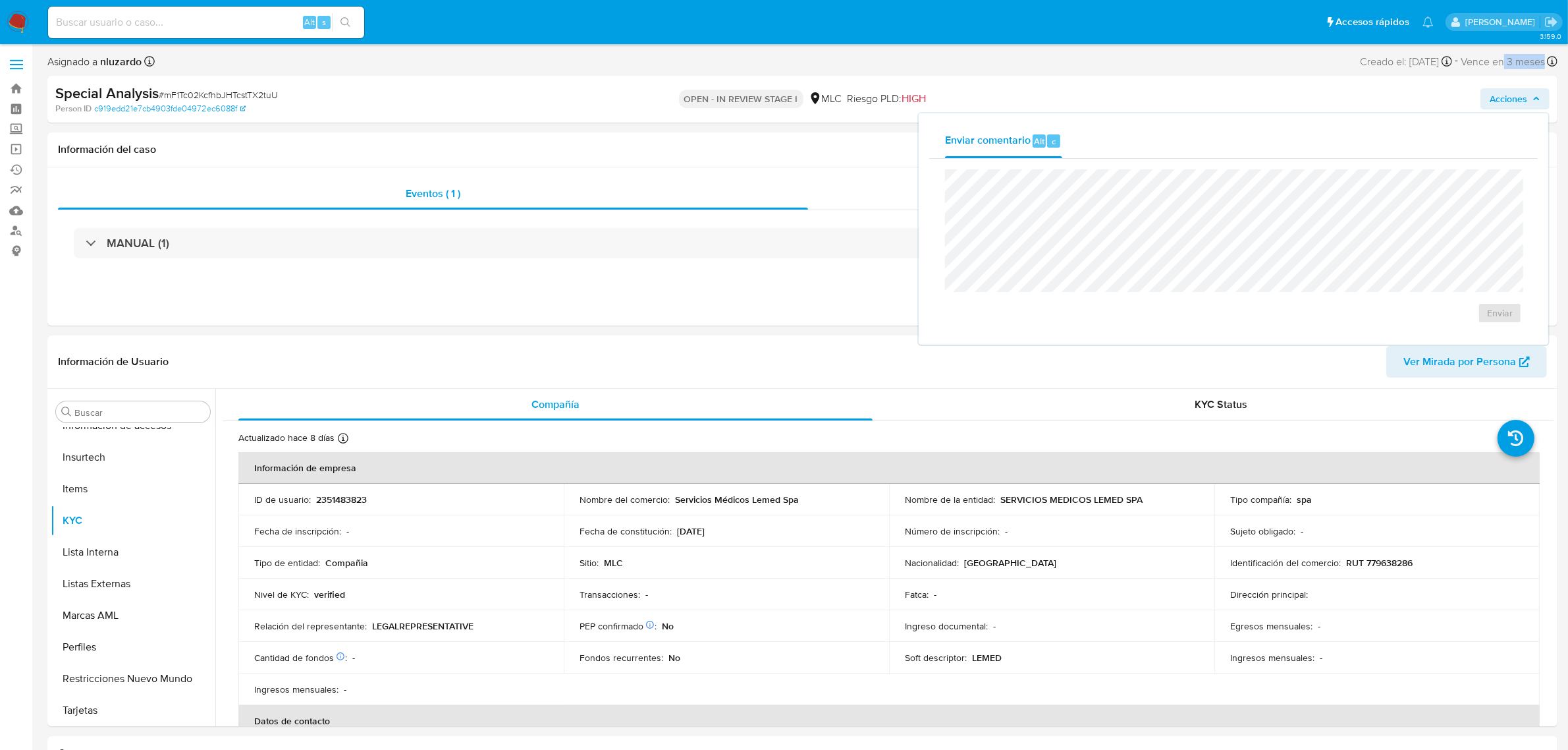
drag, startPoint x: 1505, startPoint y: 57, endPoint x: 1545, endPoint y: 59, distance: 40.0
click at [1545, 59] on div "Vence en 3 meses Vence el 15/12/2025 10:47:06" at bounding box center [1509, 61] width 97 height 18
drag, startPoint x: 1338, startPoint y: 60, endPoint x: 1419, endPoint y: 64, distance: 81.1
click at [1419, 64] on div "Creado el: 16/09/2025 Creado el: 16/09/2025 10:47:05" at bounding box center [1405, 61] width 92 height 18
click at [1514, 104] on span "Acciones" at bounding box center [1508, 99] width 38 height 21
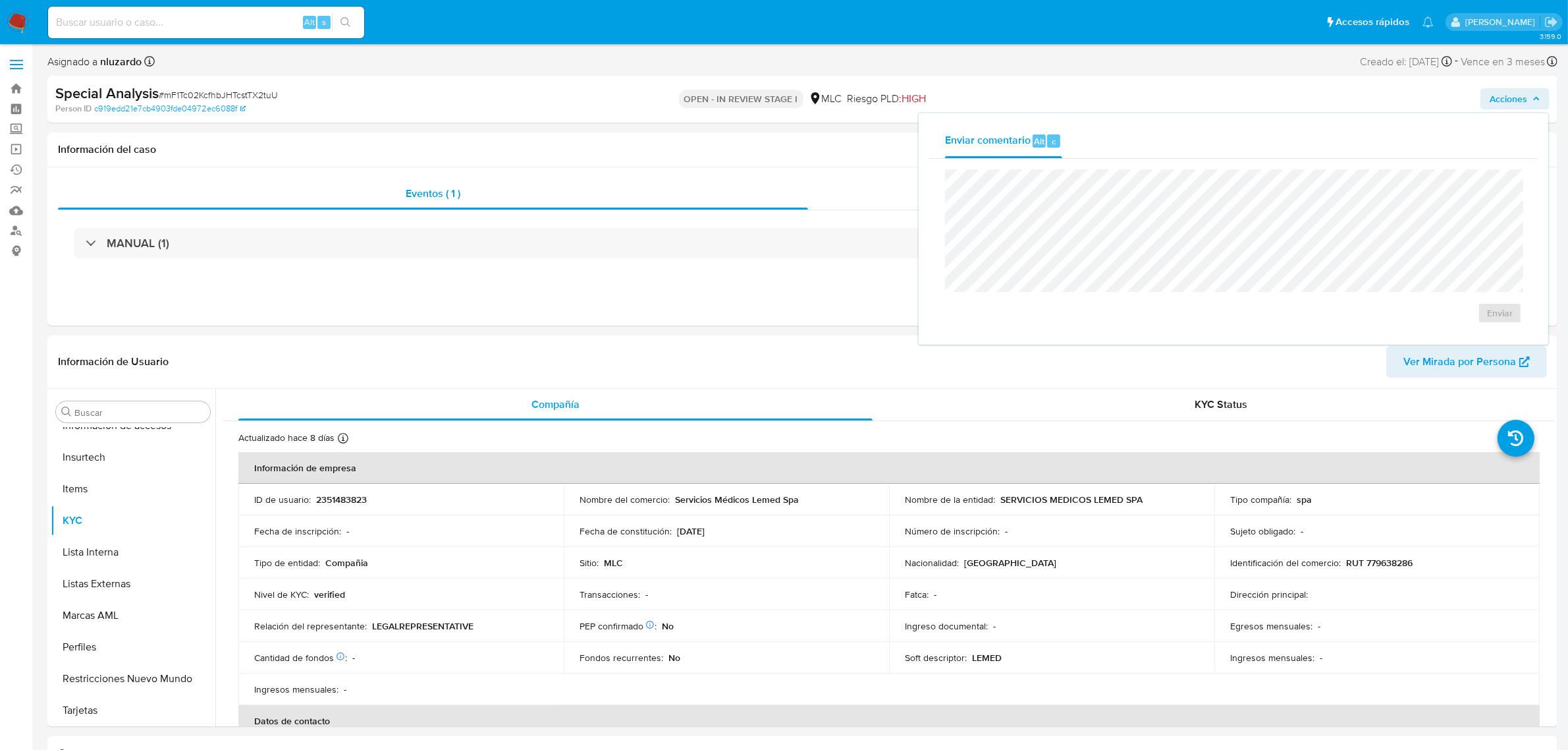
click at [1133, 175] on div "Enviar comentario Alt c Enviar" at bounding box center [1233, 229] width 608 height 210
